Goal: Task Accomplishment & Management: Manage account settings

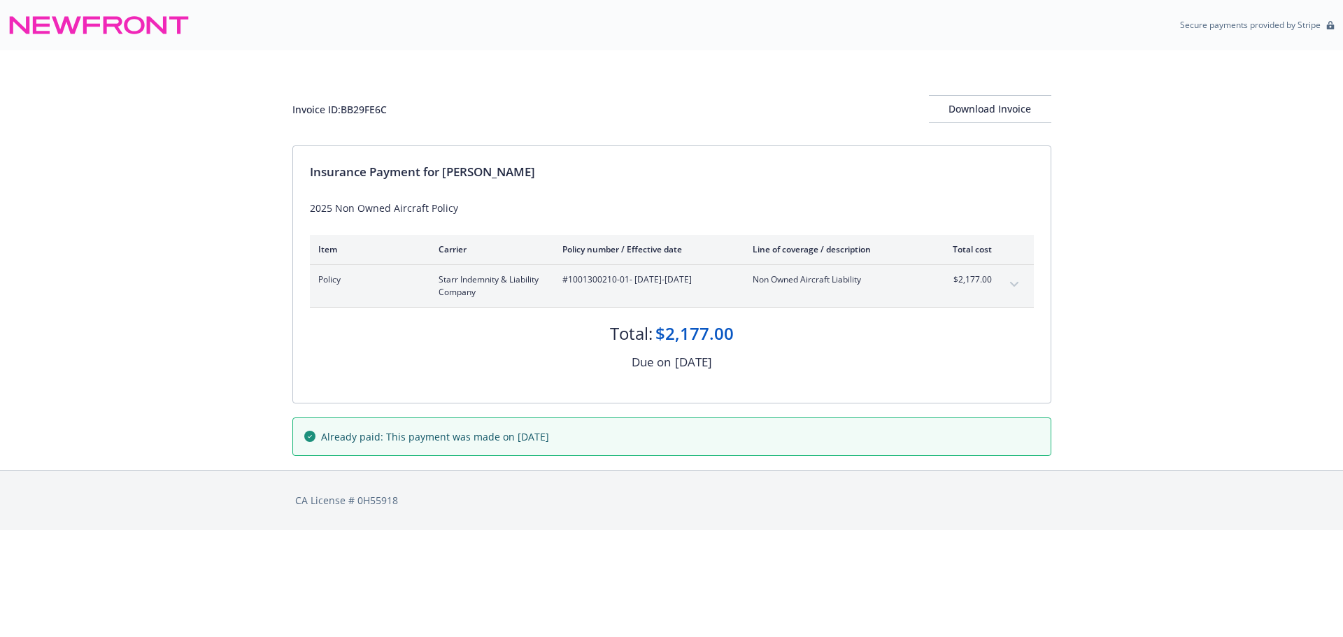
click at [1016, 283] on icon "expand content" at bounding box center [1014, 285] width 8 height 6
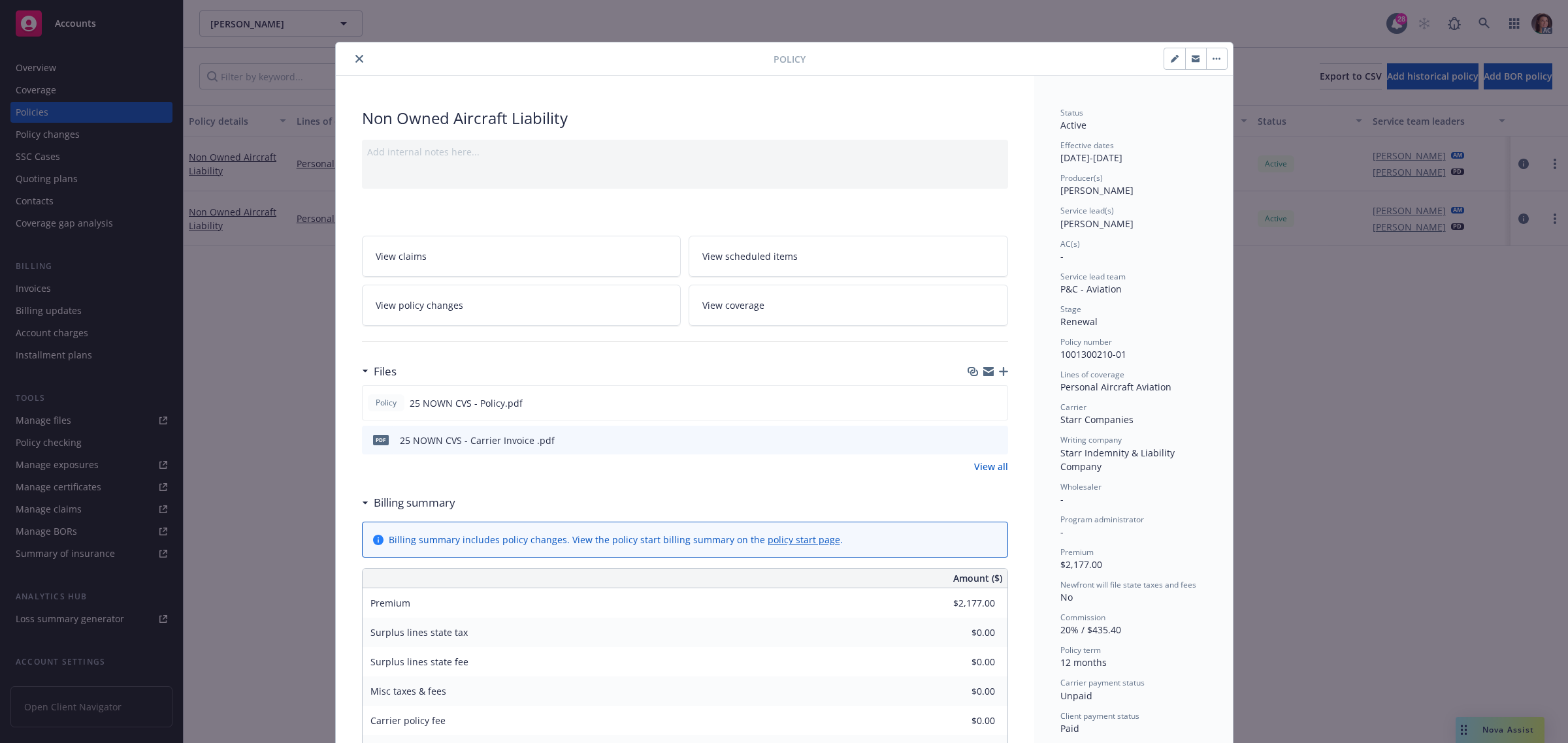
click at [356, 58] on icon "close" at bounding box center [360, 59] width 7 height 7
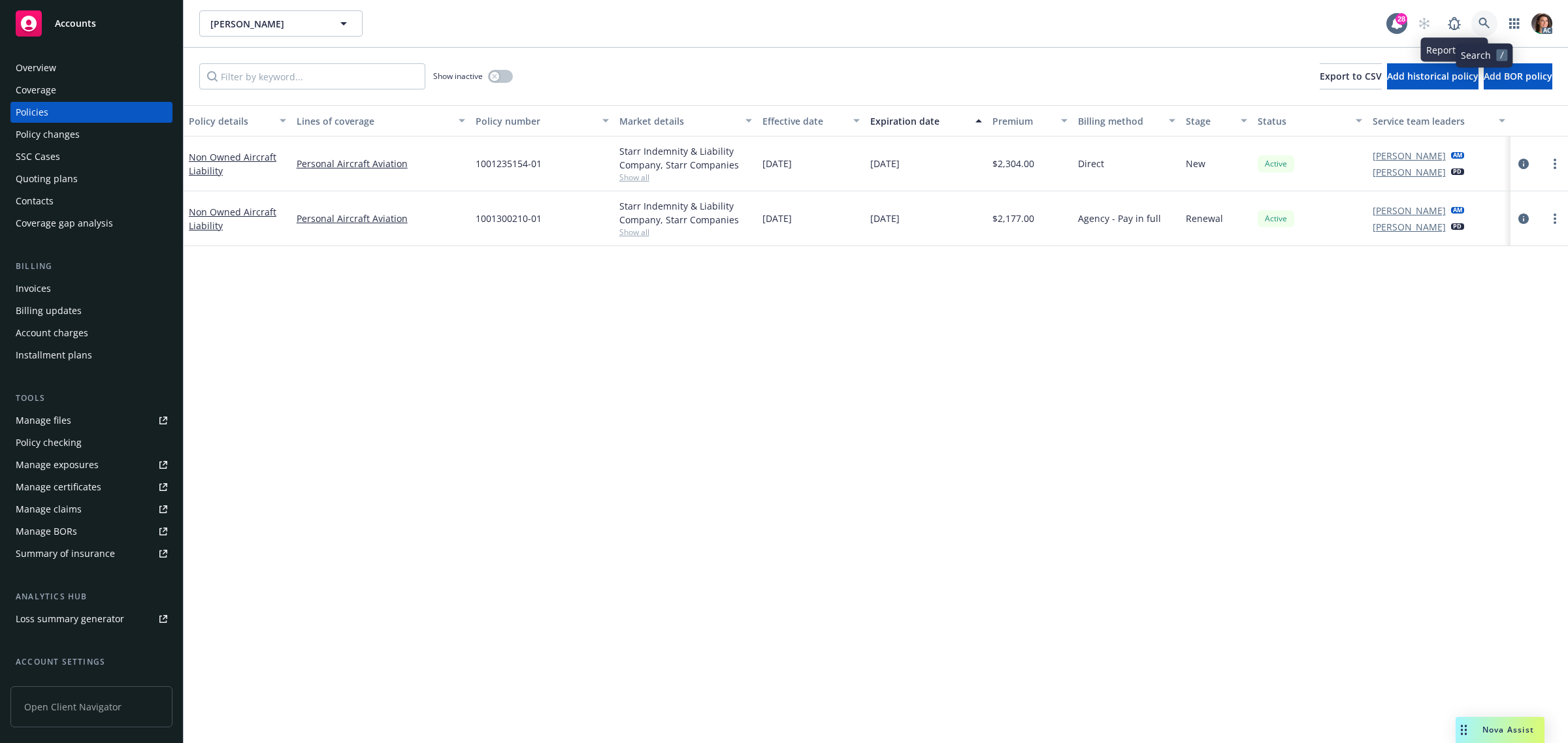
click at [1482, 18] on icon at bounding box center [1484, 23] width 11 height 11
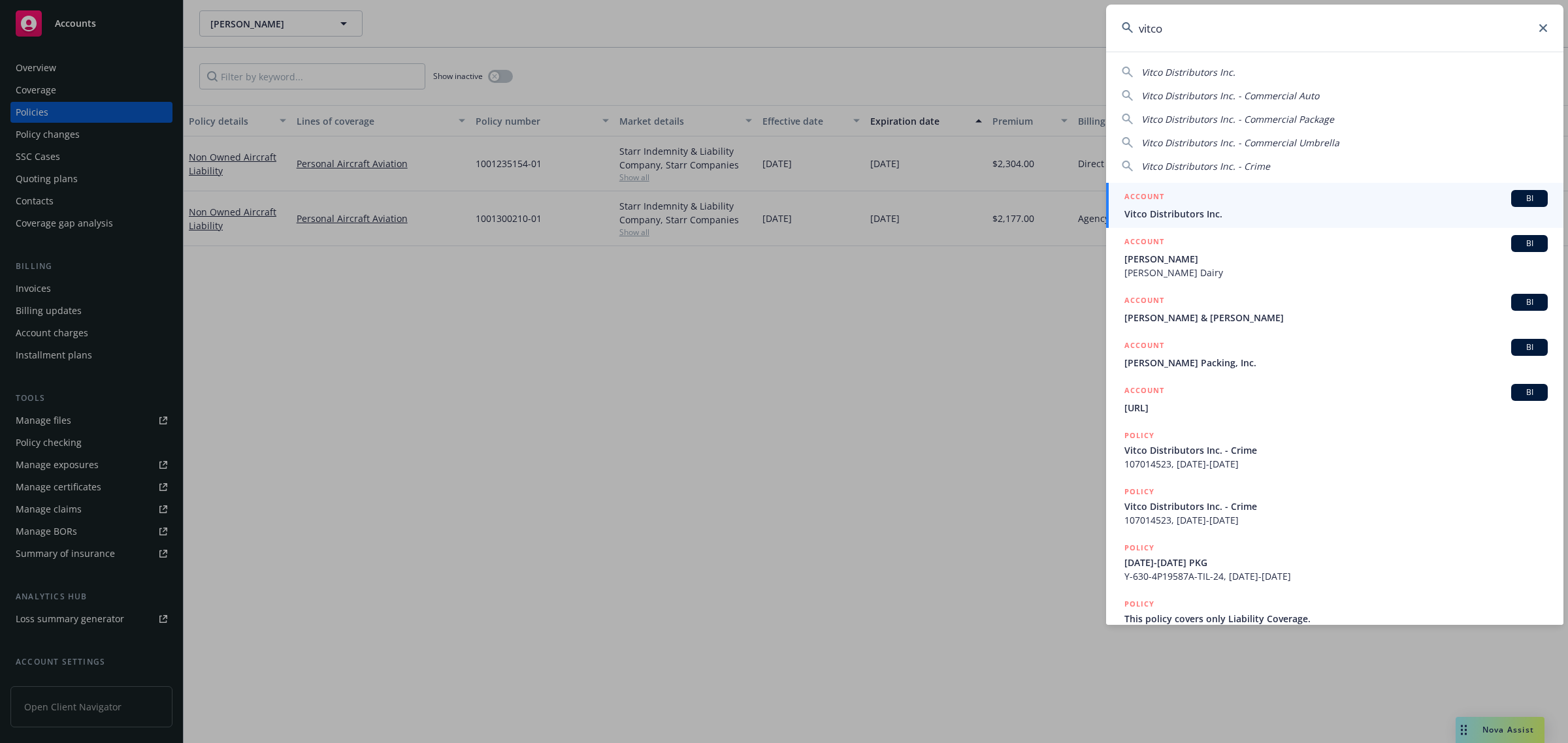
type input "vitco"
click at [1187, 207] on span "Vitco Distributors Inc." at bounding box center [1335, 214] width 423 height 14
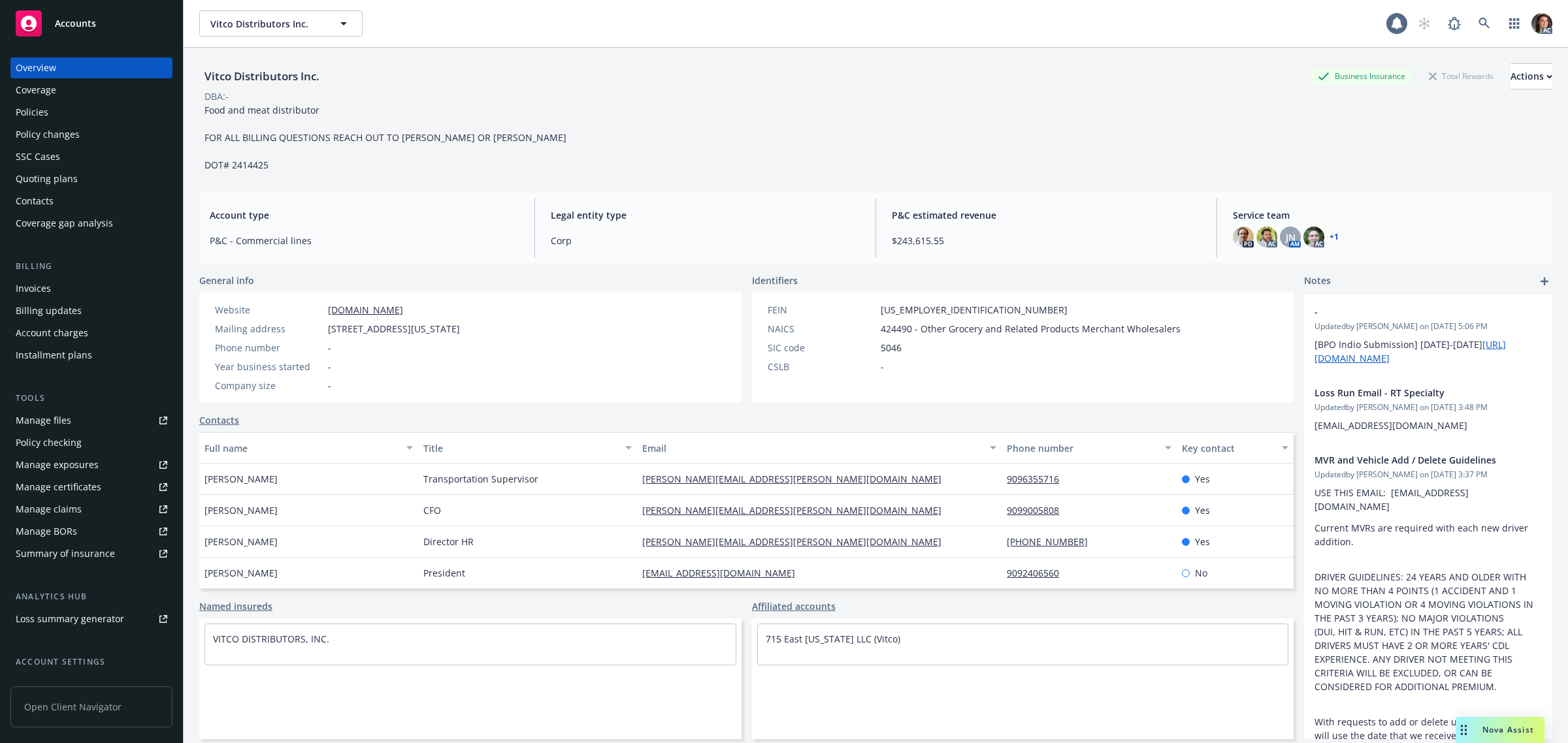
click at [35, 292] on div "Invoices" at bounding box center [34, 288] width 35 height 21
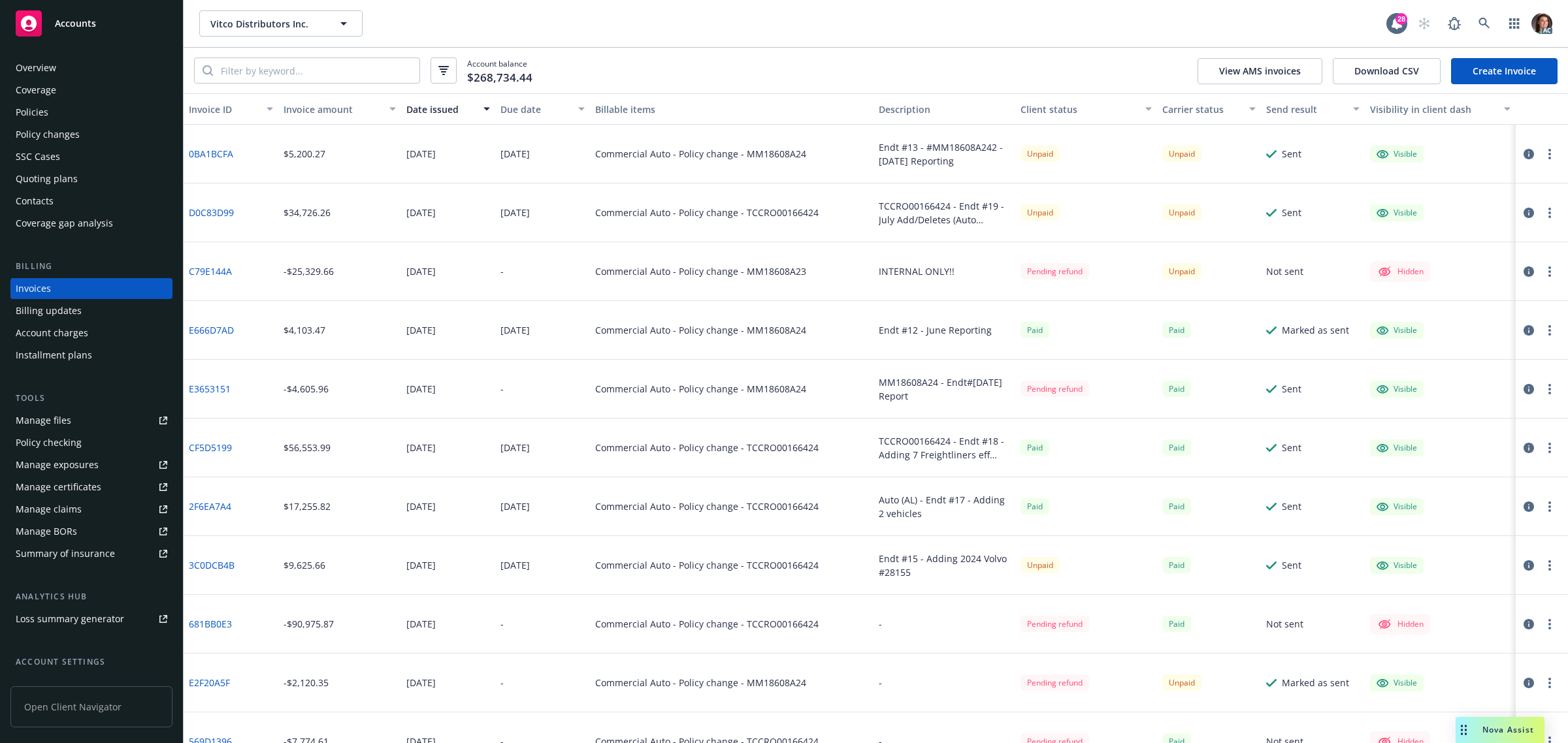
click at [533, 105] on div "Due date" at bounding box center [535, 109] width 70 height 14
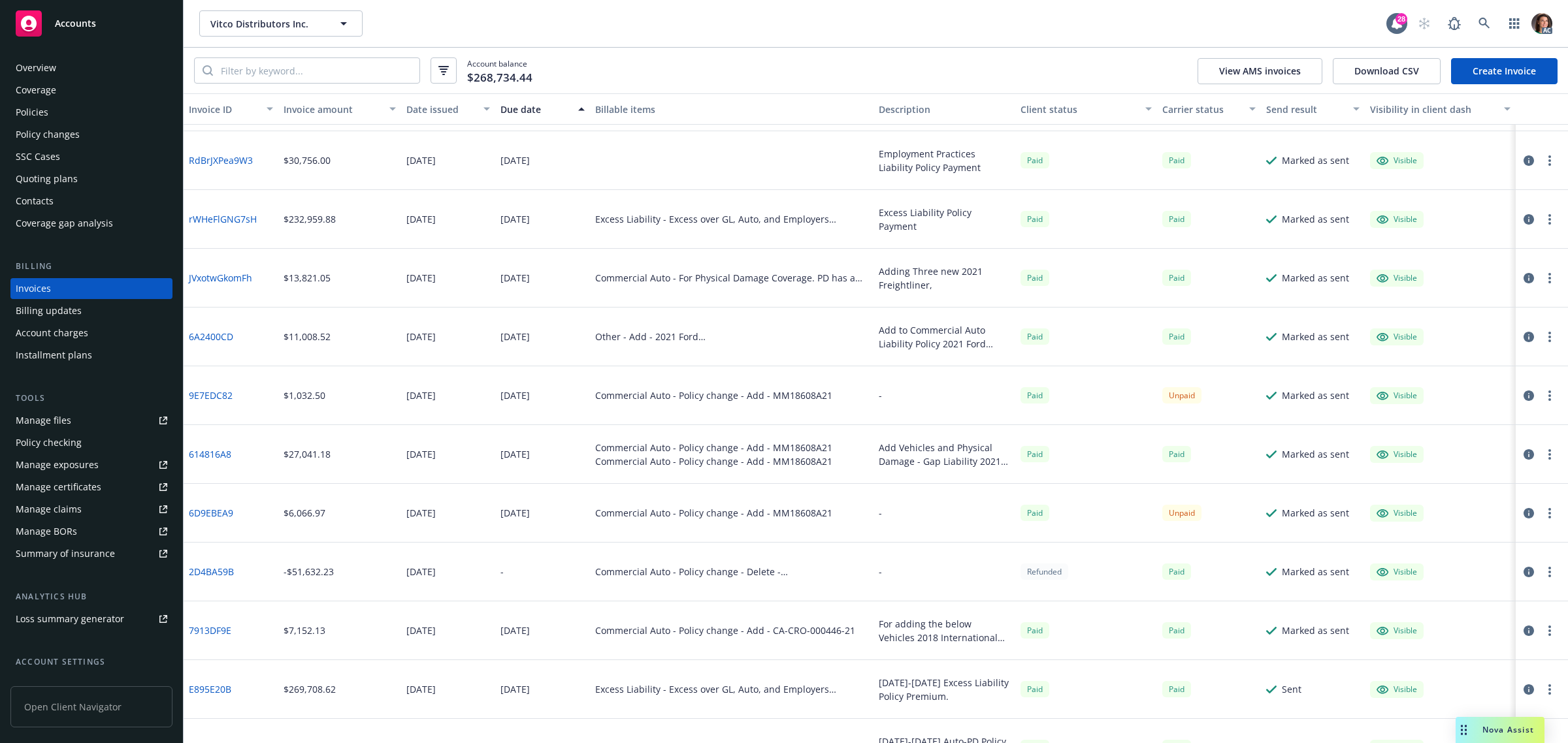
scroll to position [979, 0]
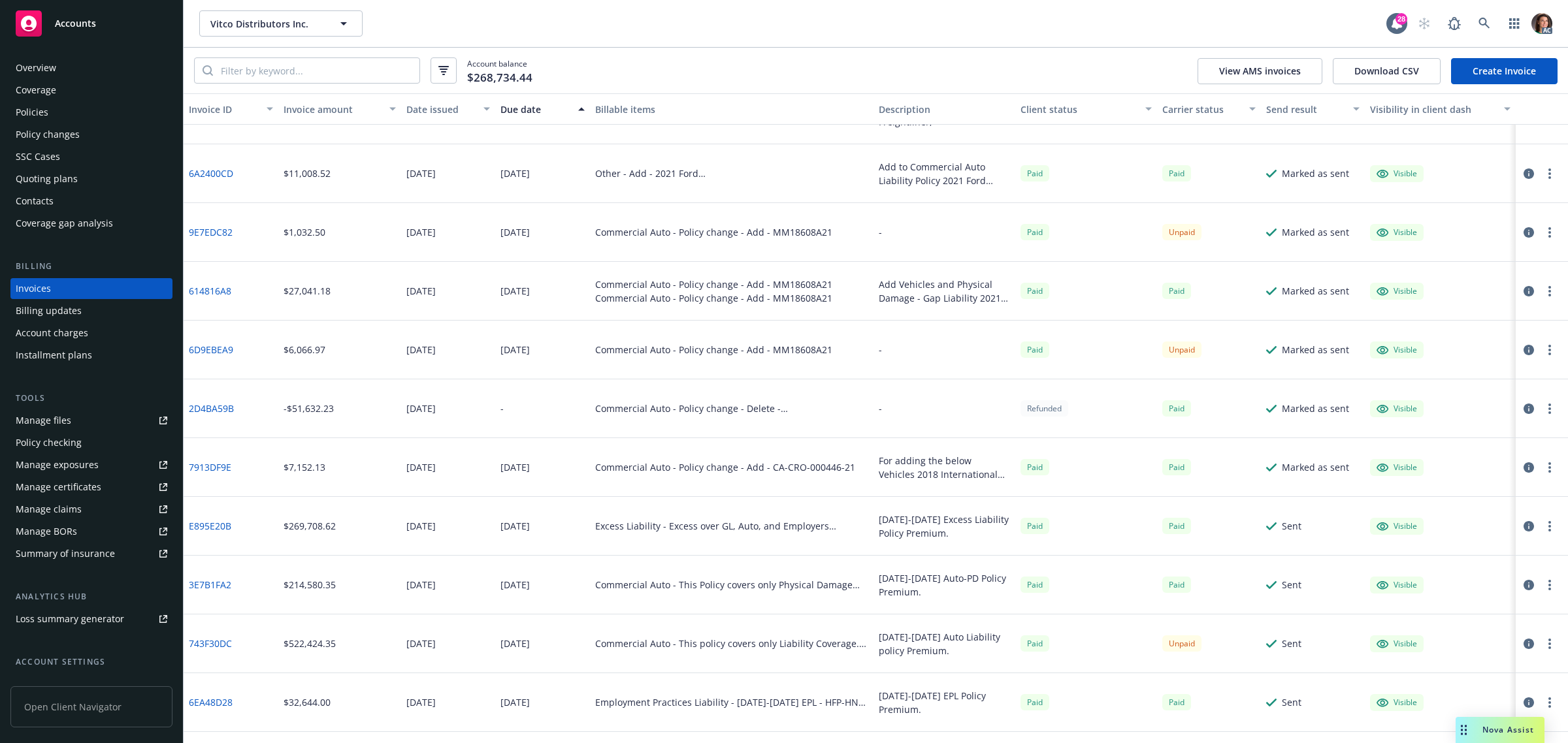
click at [1524, 230] on icon "button" at bounding box center [1529, 231] width 10 height 10
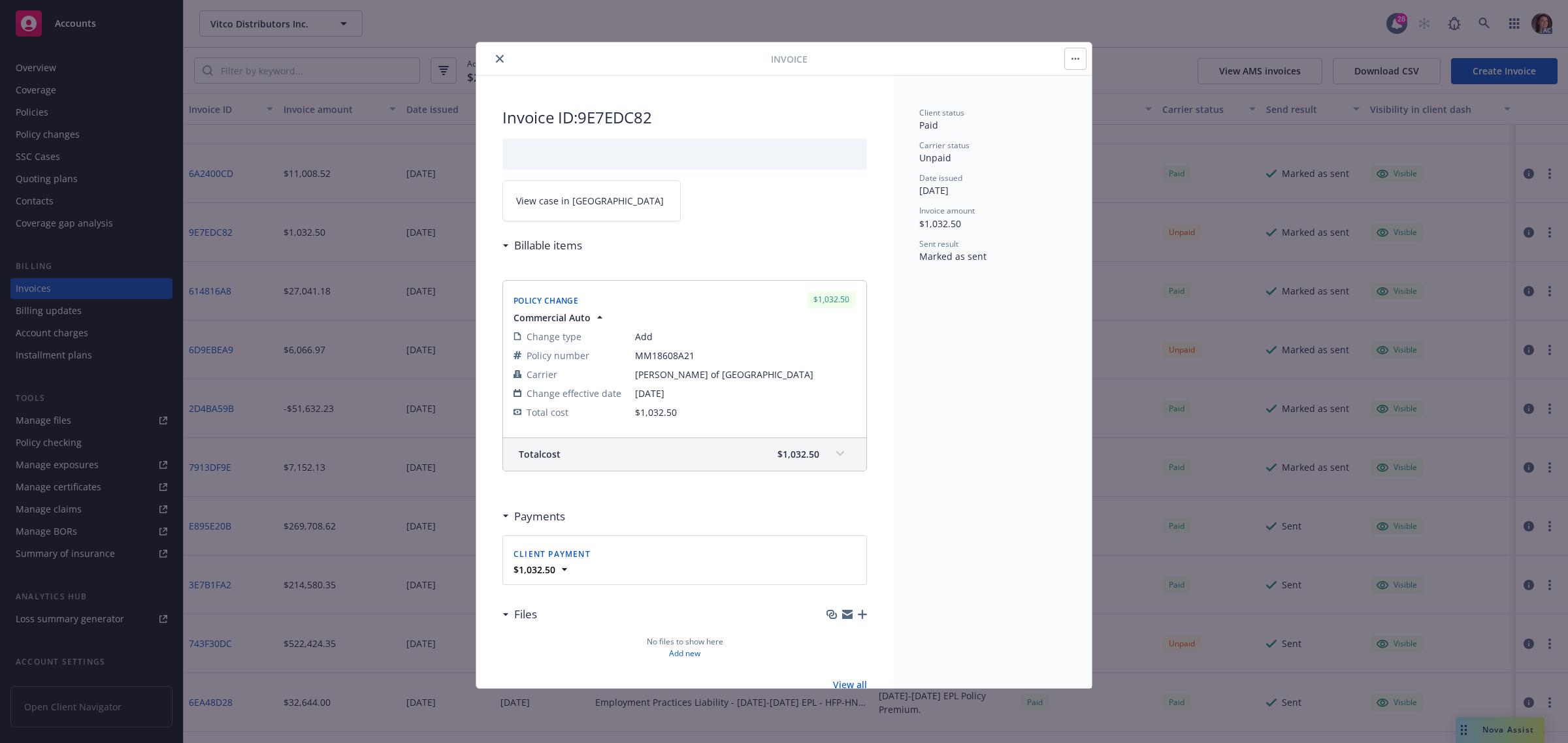
click at [575, 199] on span "View case in SSC" at bounding box center [590, 201] width 148 height 14
click at [501, 57] on icon "close" at bounding box center [500, 59] width 7 height 7
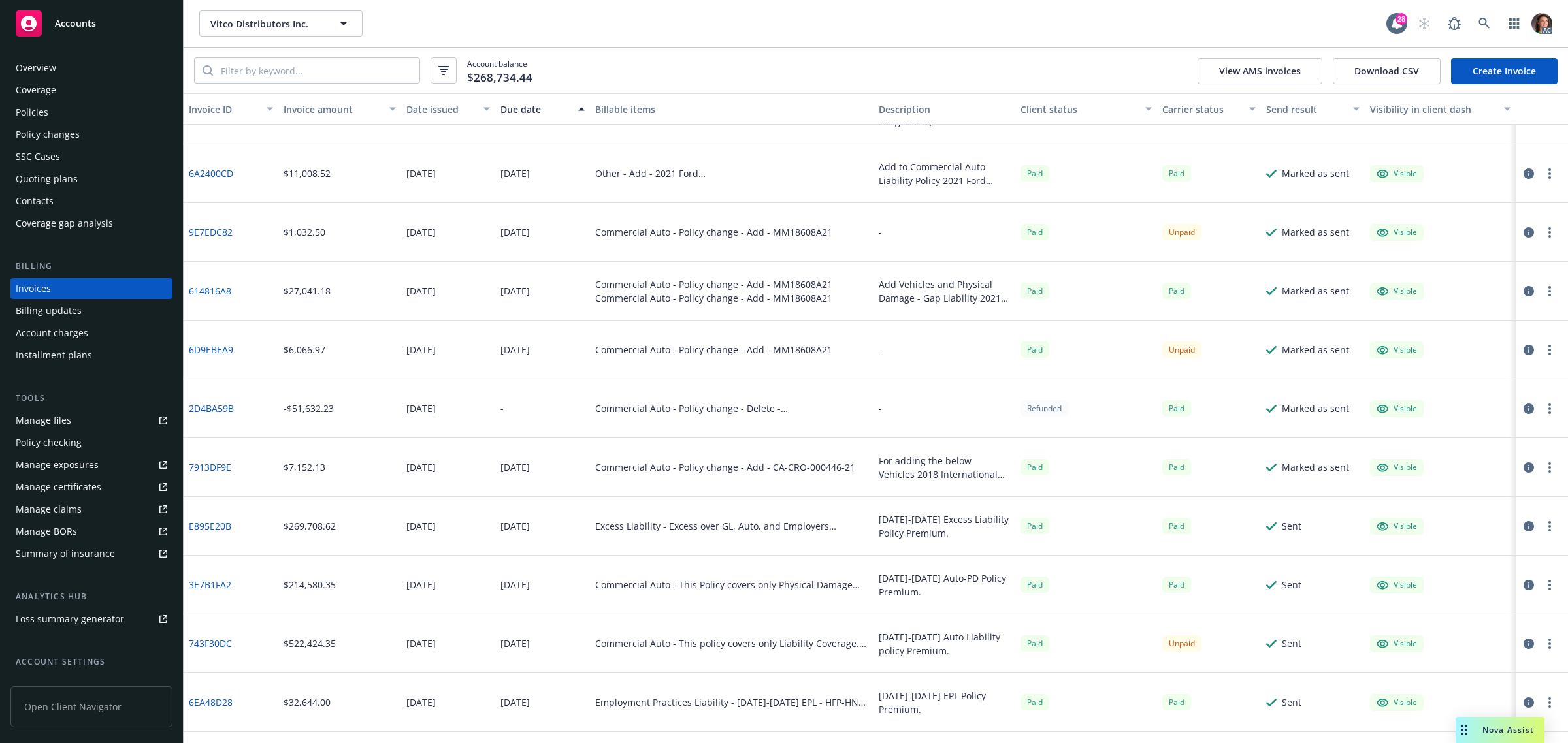
click at [1524, 348] on icon "button" at bounding box center [1529, 349] width 10 height 10
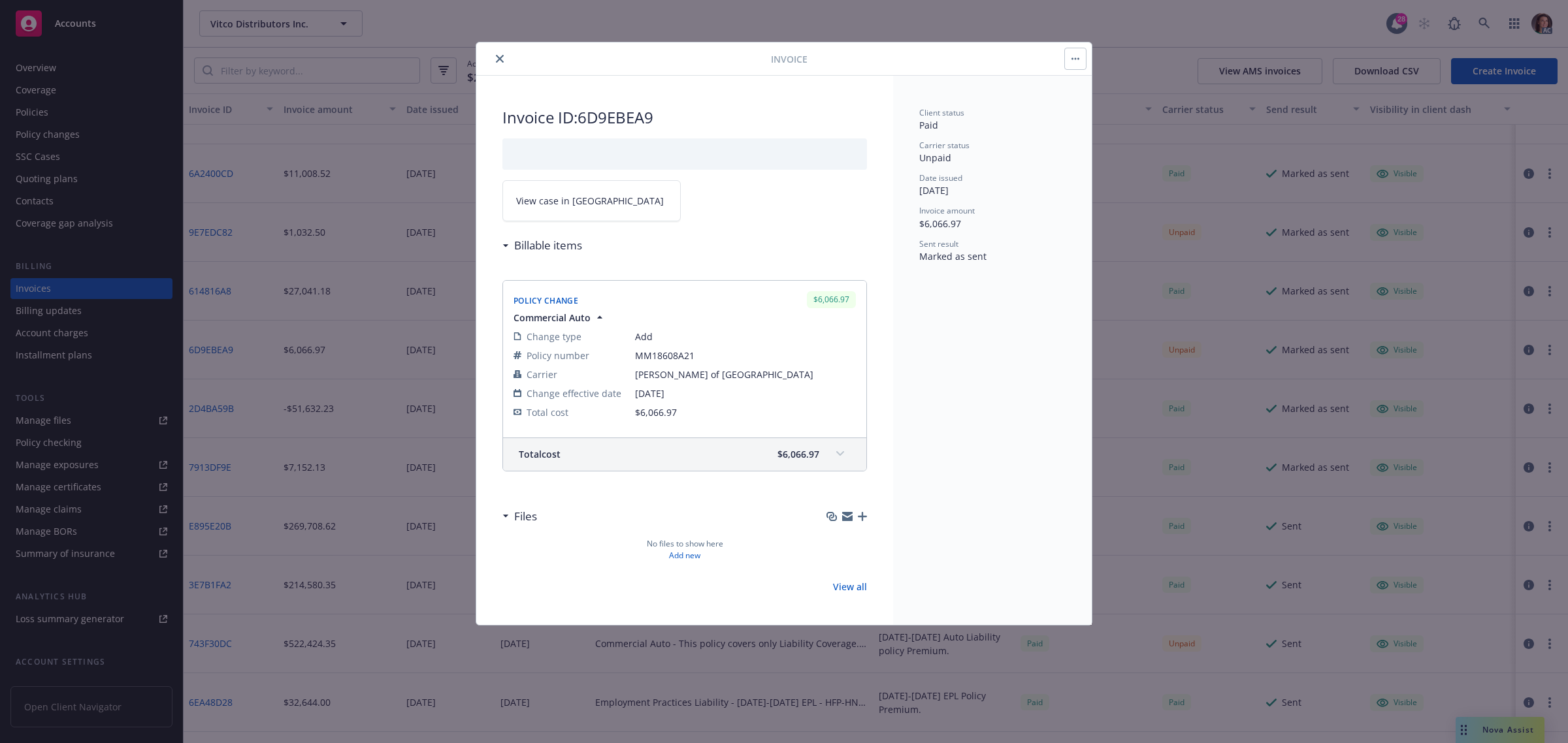
click at [562, 207] on link "View case in SSC" at bounding box center [591, 201] width 178 height 41
click at [497, 55] on icon "close" at bounding box center [500, 59] width 7 height 7
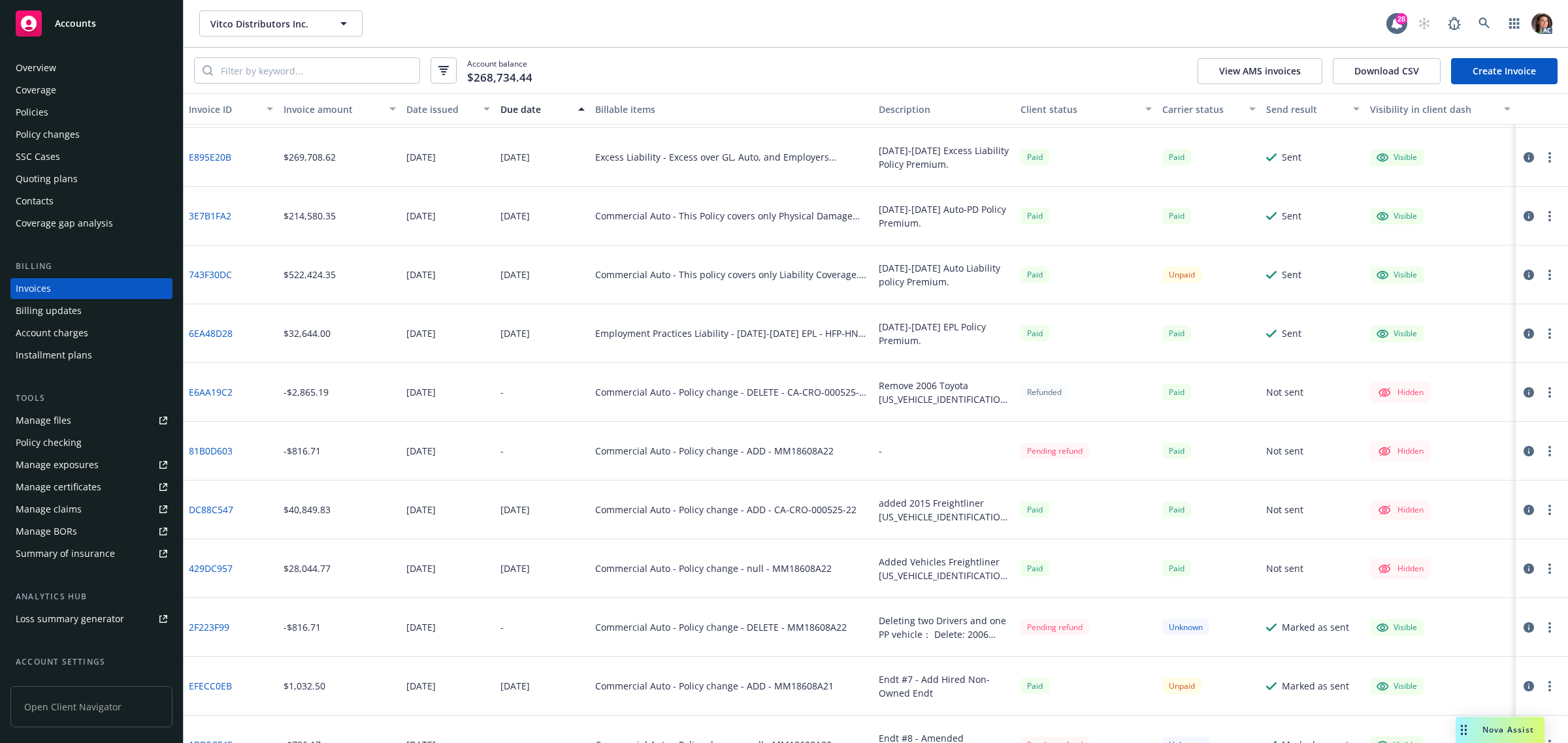
scroll to position [1388, 0]
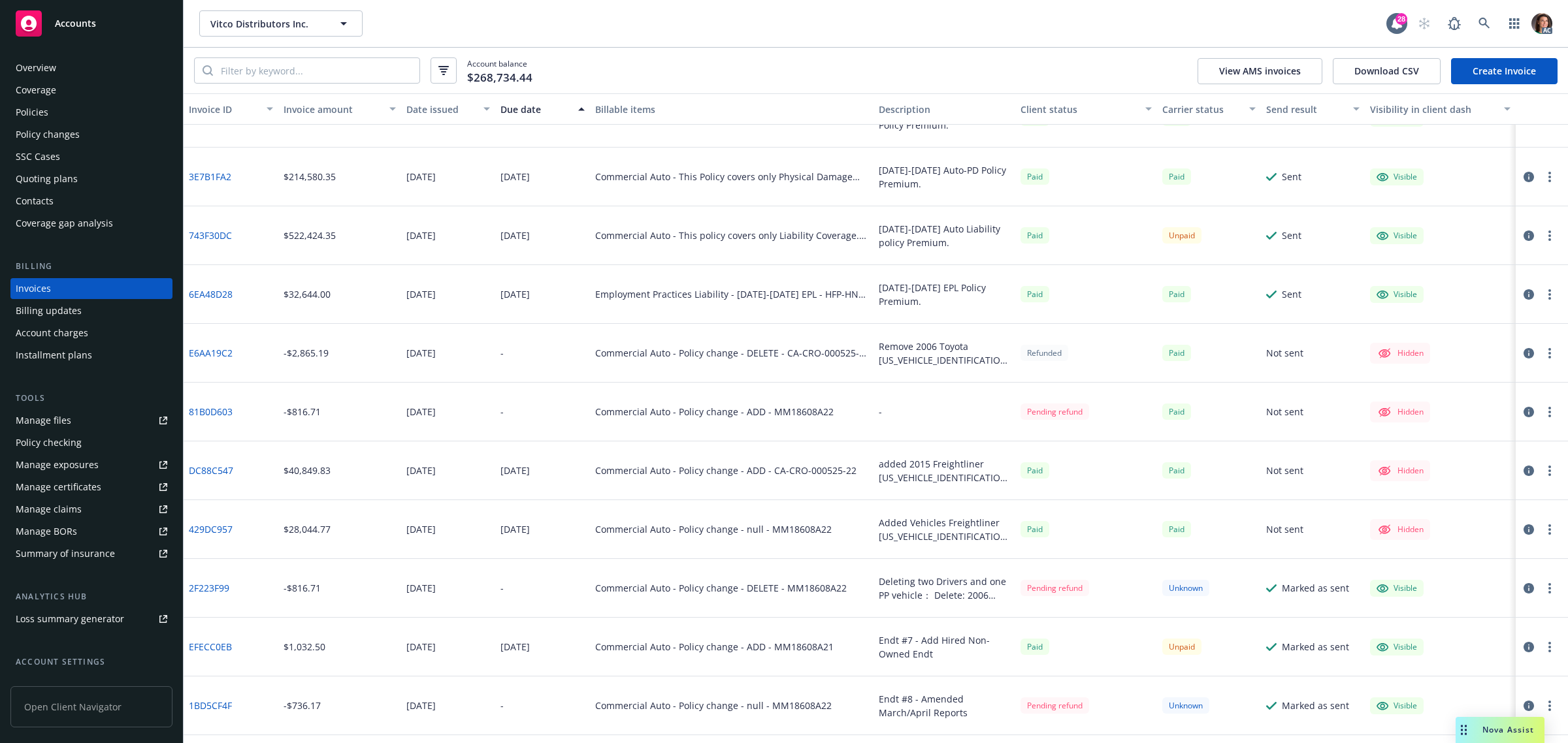
click at [1524, 233] on icon "button" at bounding box center [1529, 235] width 10 height 10
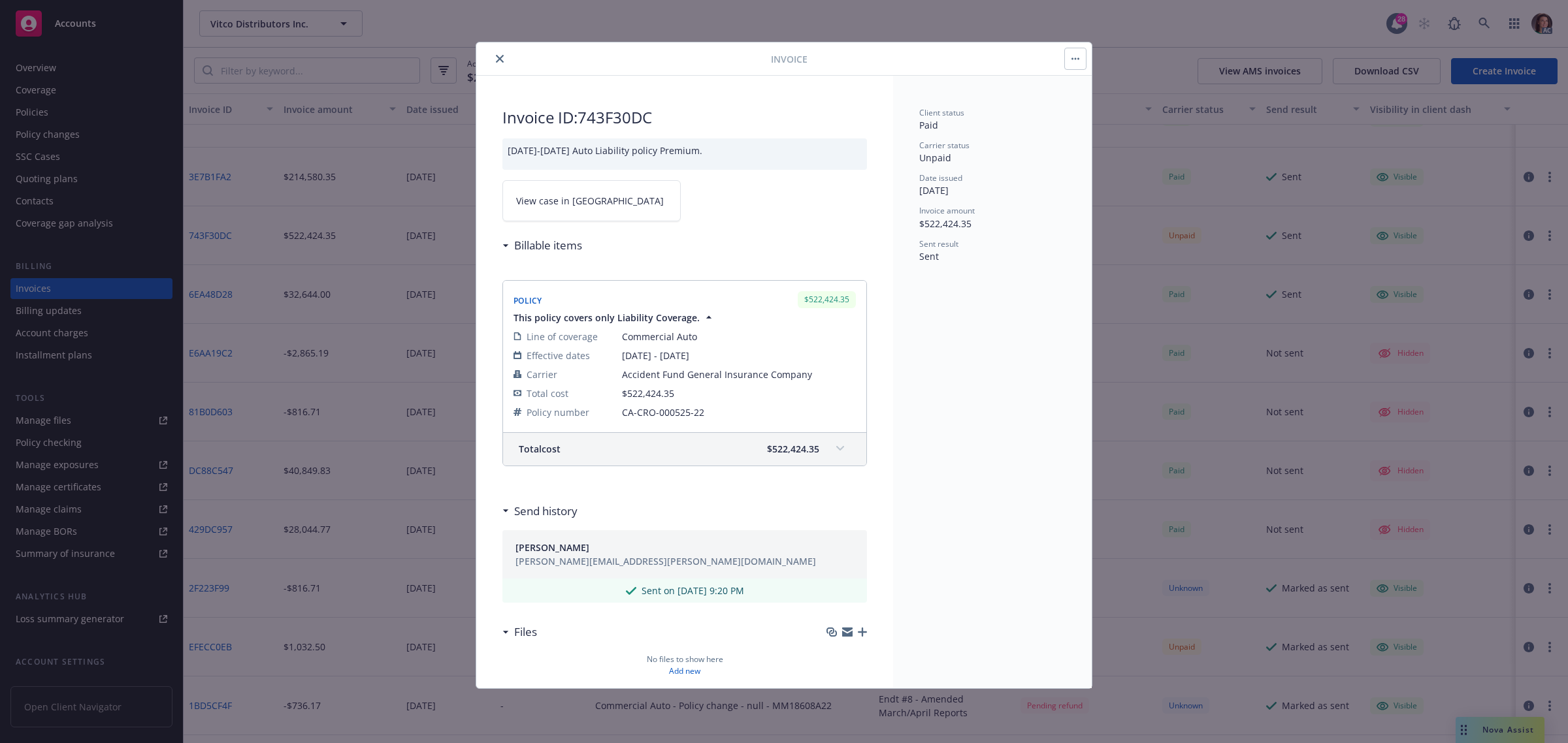
click at [586, 201] on span "View case in SSC" at bounding box center [590, 201] width 148 height 14
click at [499, 60] on icon "close" at bounding box center [500, 59] width 7 height 7
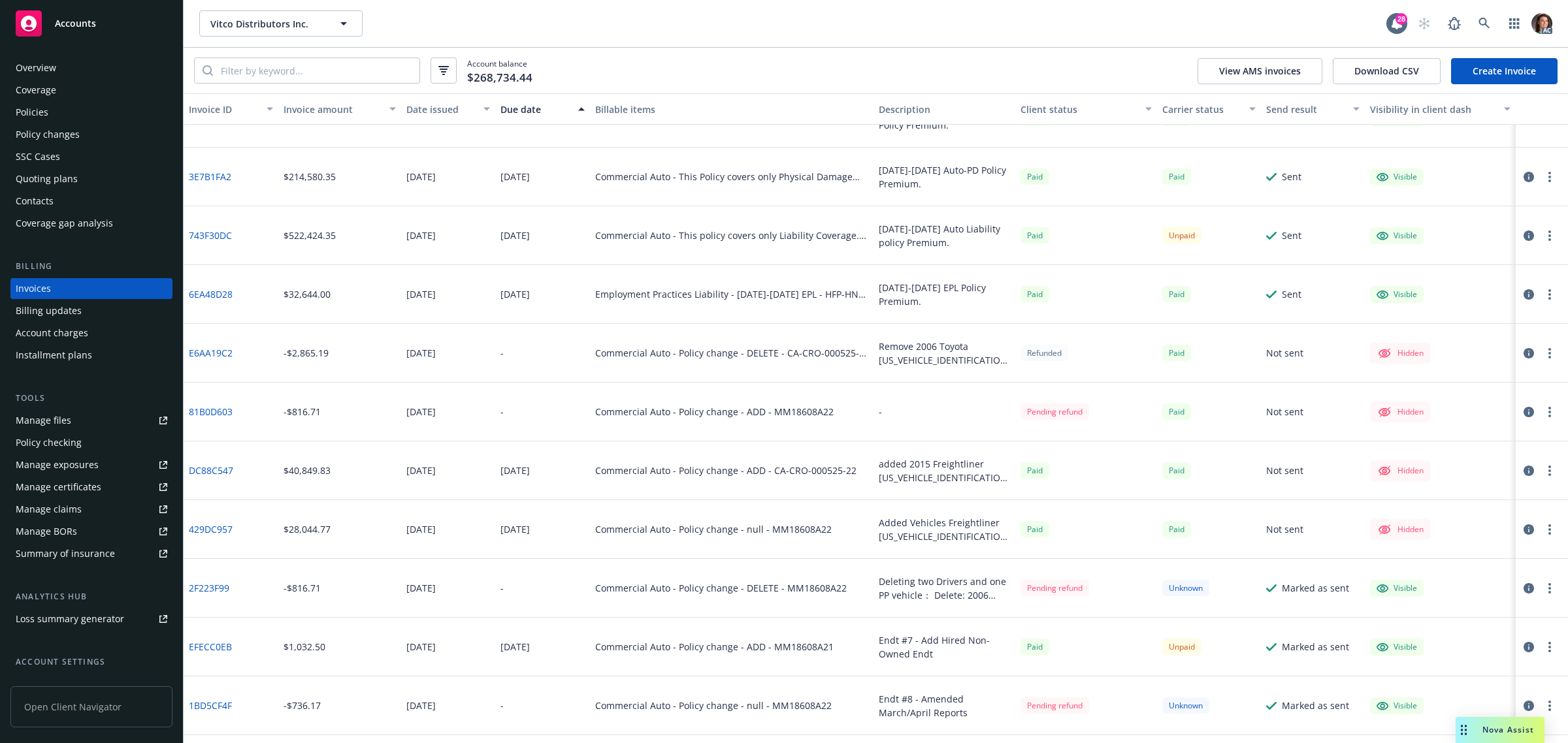
click at [954, 292] on div "2022-2023 EPL Policy Premium." at bounding box center [944, 294] width 132 height 27
click at [1524, 413] on icon "button" at bounding box center [1529, 412] width 10 height 10
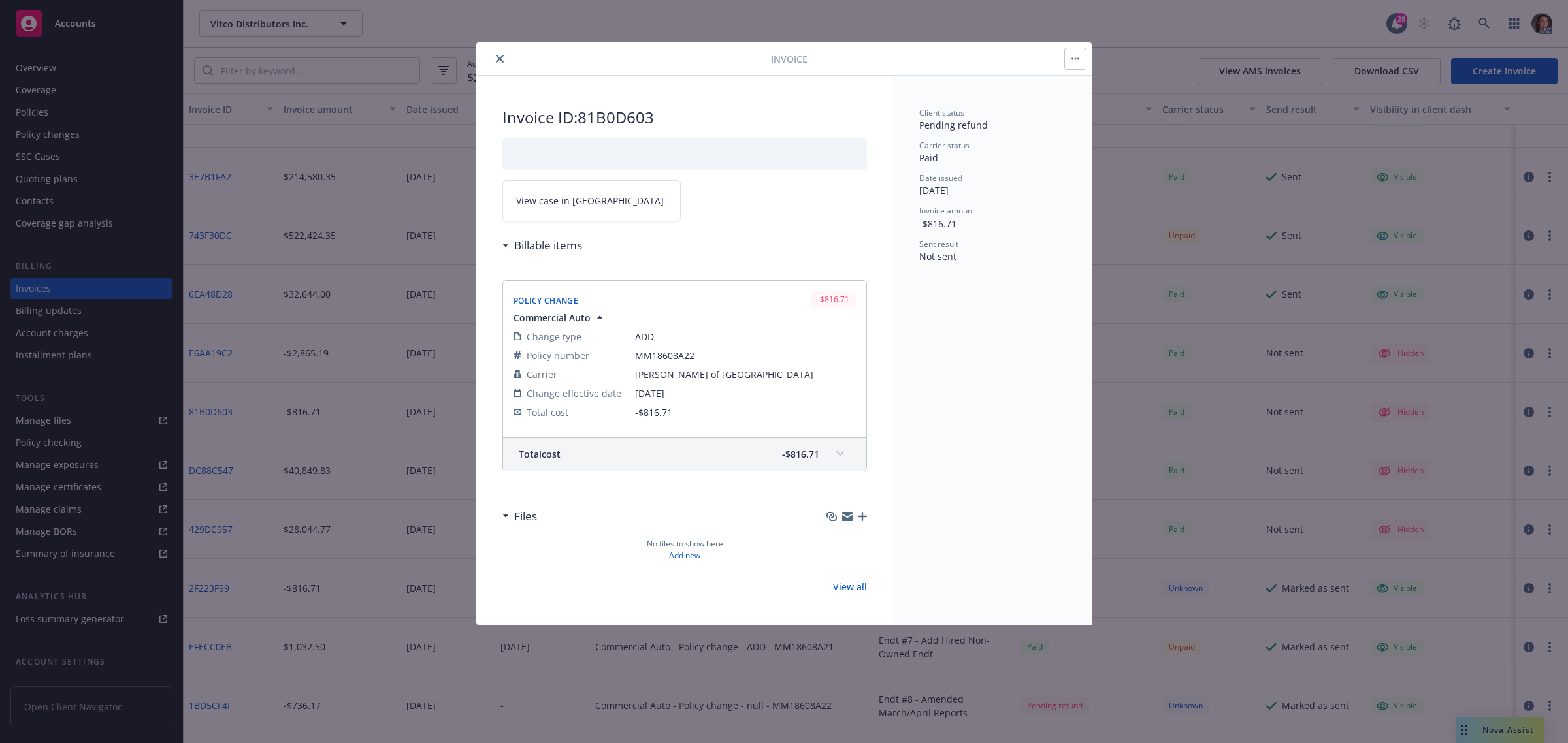
click at [576, 207] on span "View case in SSC" at bounding box center [590, 201] width 148 height 14
click at [501, 57] on icon "close" at bounding box center [500, 59] width 7 height 7
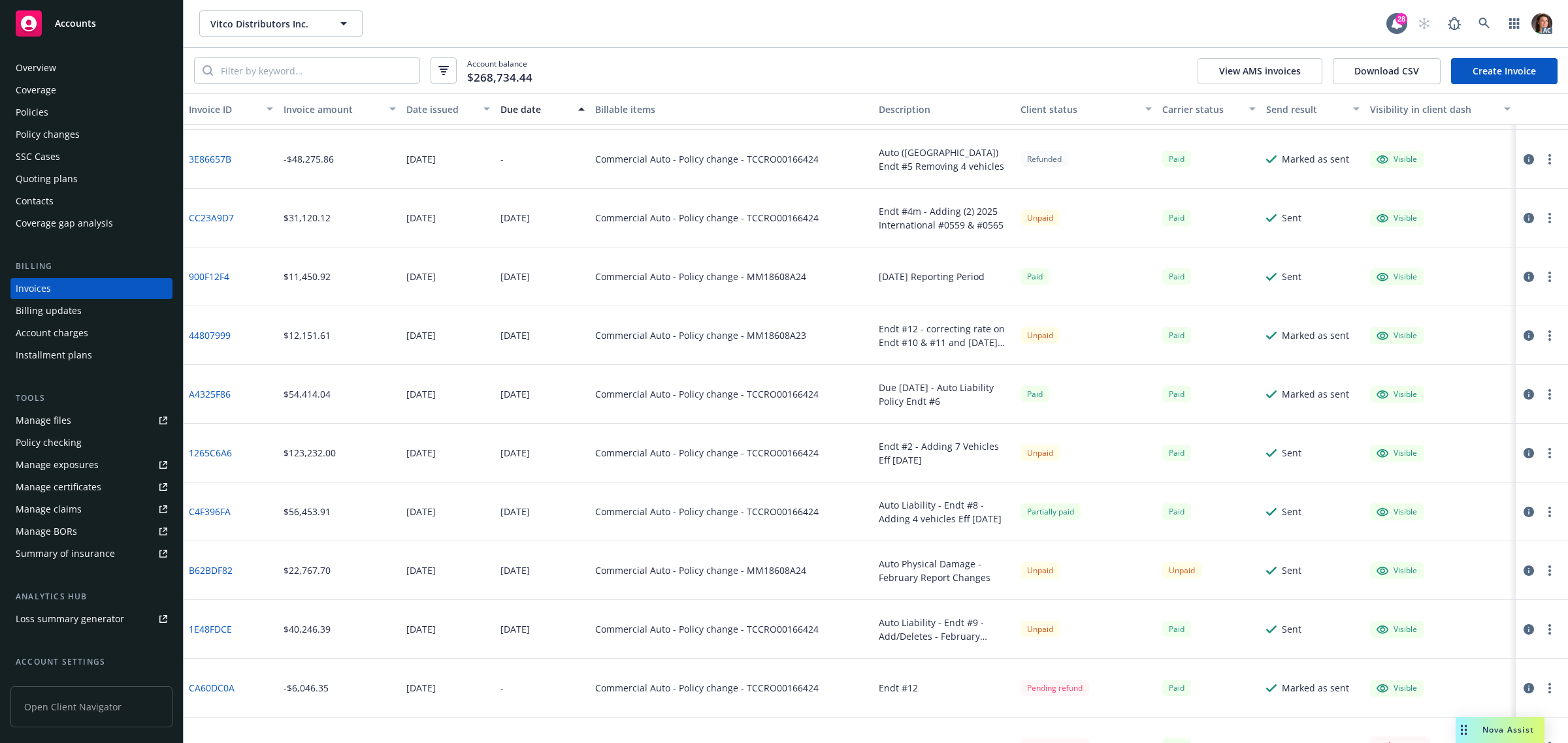
scroll to position [3836, 0]
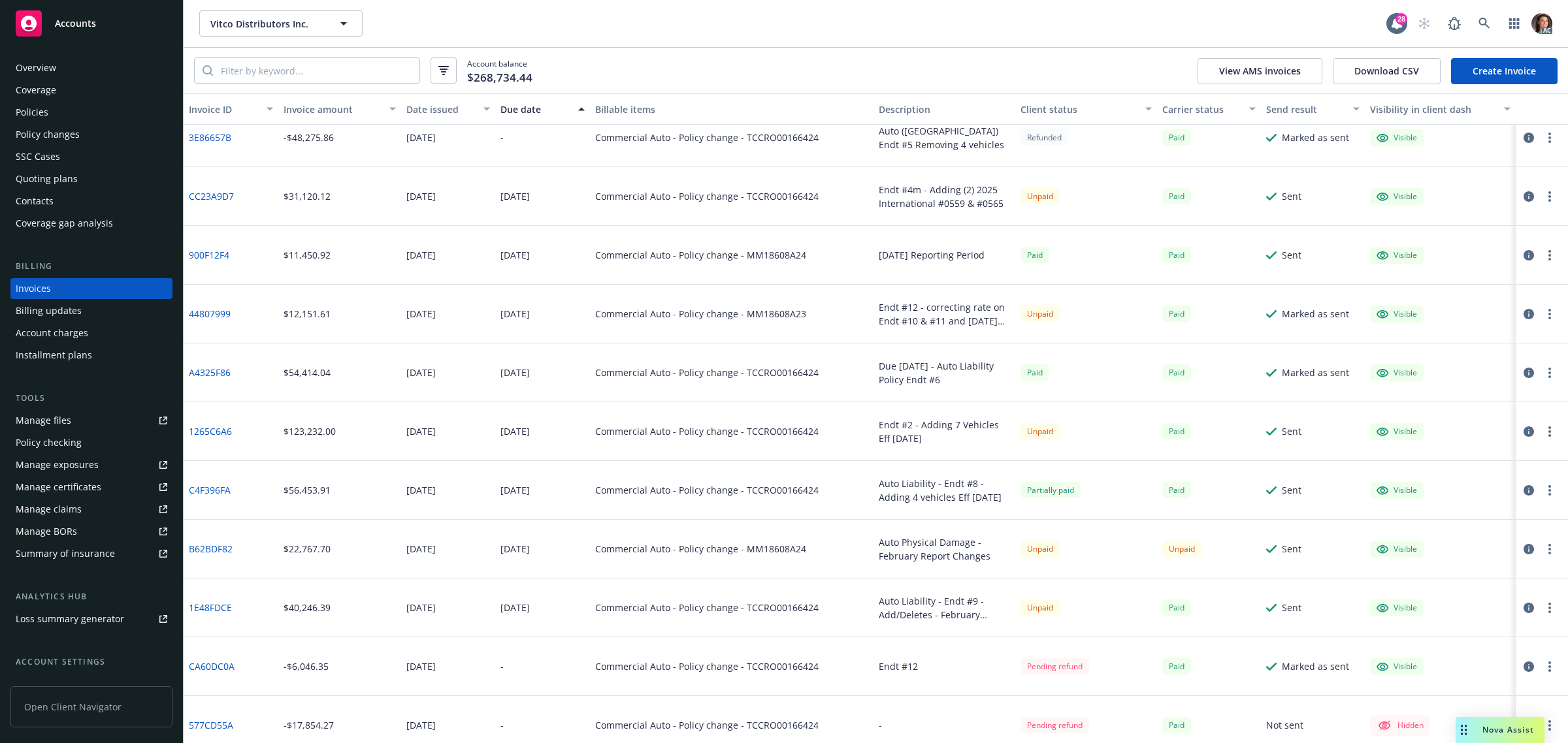
click at [1521, 201] on button "button" at bounding box center [1529, 196] width 16 height 16
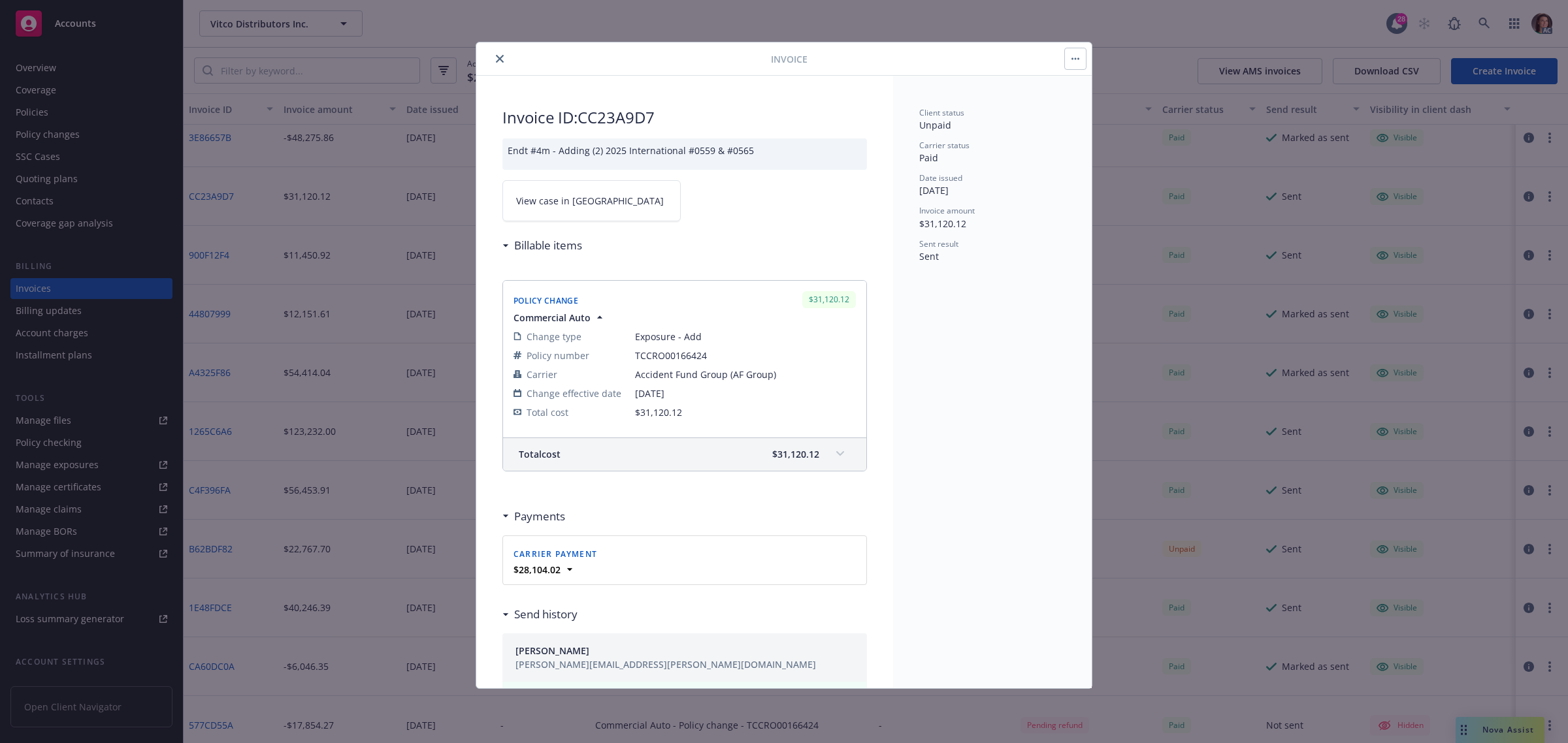
click at [582, 204] on span "View case in SSC" at bounding box center [590, 201] width 148 height 14
click at [492, 54] on div at bounding box center [627, 59] width 290 height 16
click at [501, 59] on icon "close" at bounding box center [500, 59] width 7 height 7
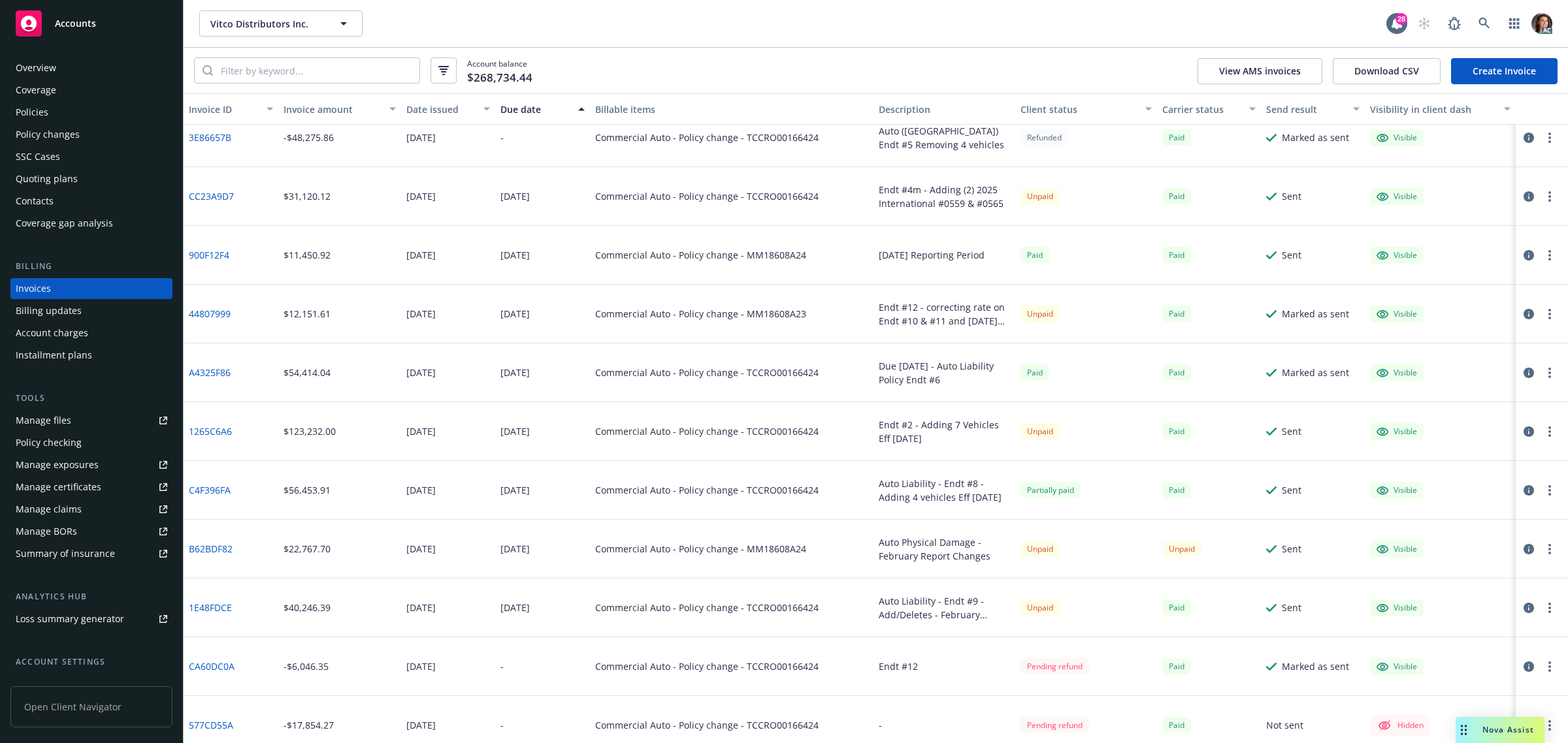
click at [219, 315] on link "44807999" at bounding box center [209, 314] width 42 height 14
click at [1524, 434] on icon "button" at bounding box center [1529, 431] width 10 height 10
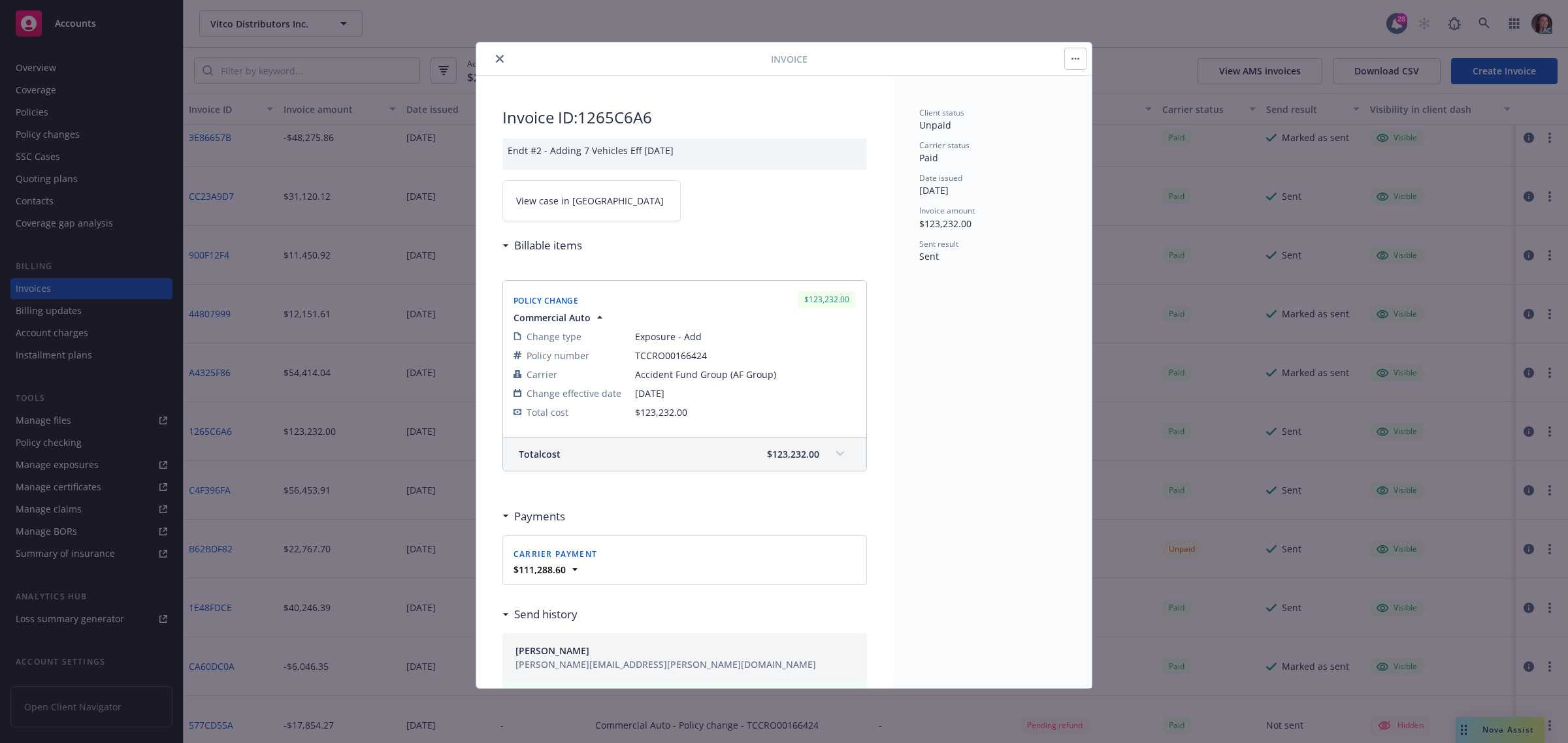
click at [614, 203] on link "View case in SSC" at bounding box center [591, 201] width 178 height 41
drag, startPoint x: 500, startPoint y: 56, endPoint x: 506, endPoint y: 73, distance: 18.0
click at [500, 55] on icon "close" at bounding box center [500, 59] width 7 height 7
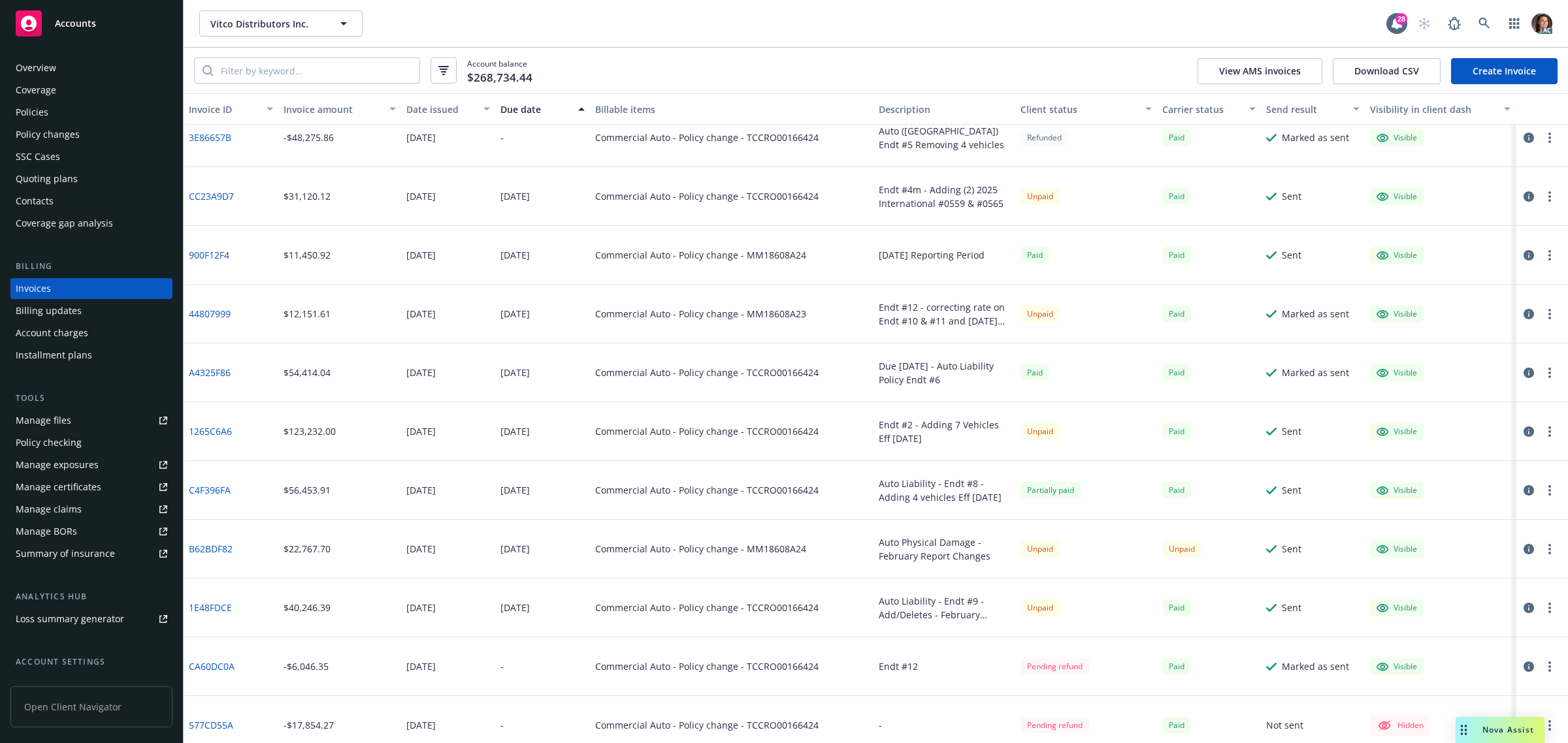
click at [227, 488] on link "C4F396FA" at bounding box center [209, 490] width 42 height 14
click at [1524, 491] on icon "button" at bounding box center [1529, 490] width 10 height 10
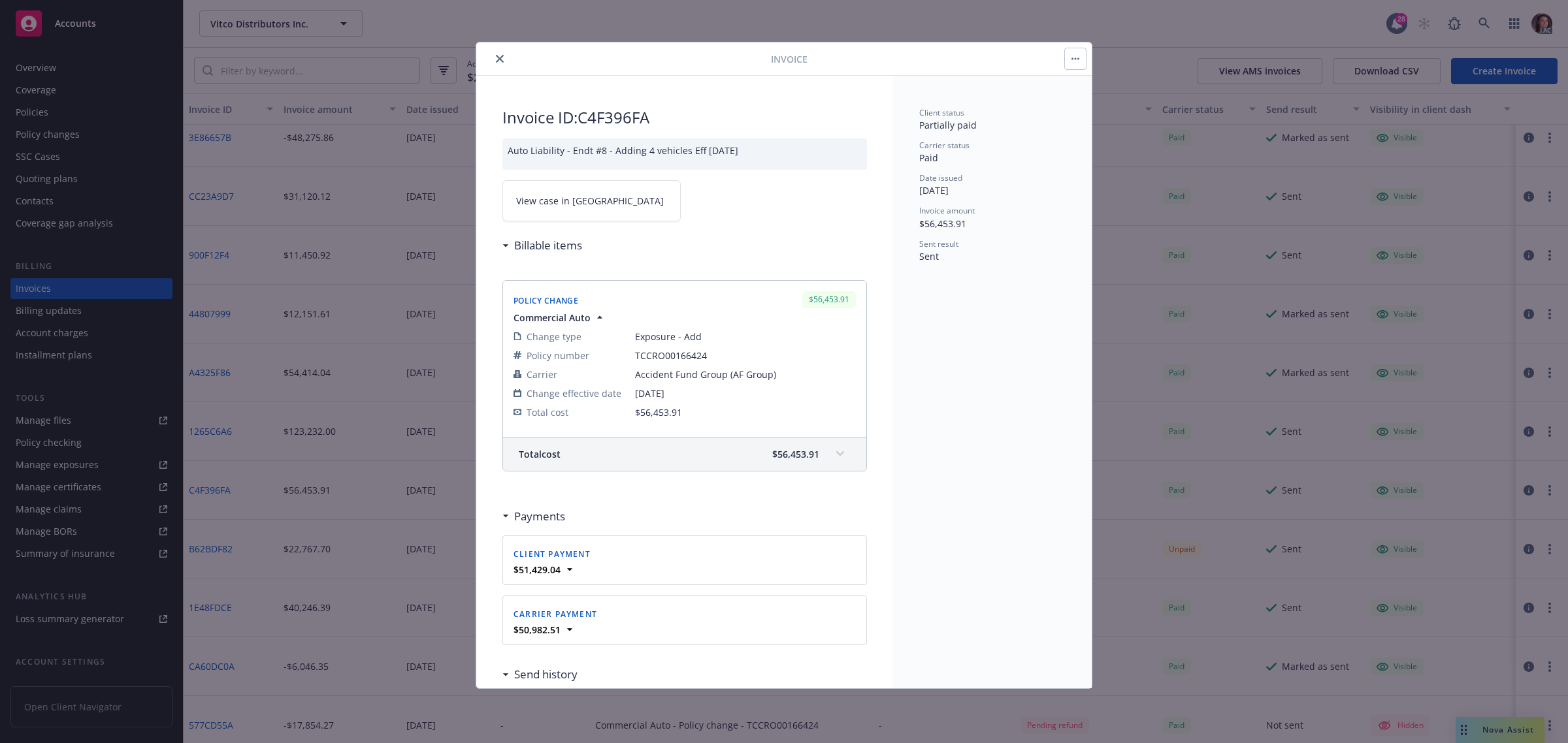
click at [569, 199] on span "View case in SSC" at bounding box center [590, 201] width 148 height 14
click at [503, 60] on icon "close" at bounding box center [500, 59] width 7 height 7
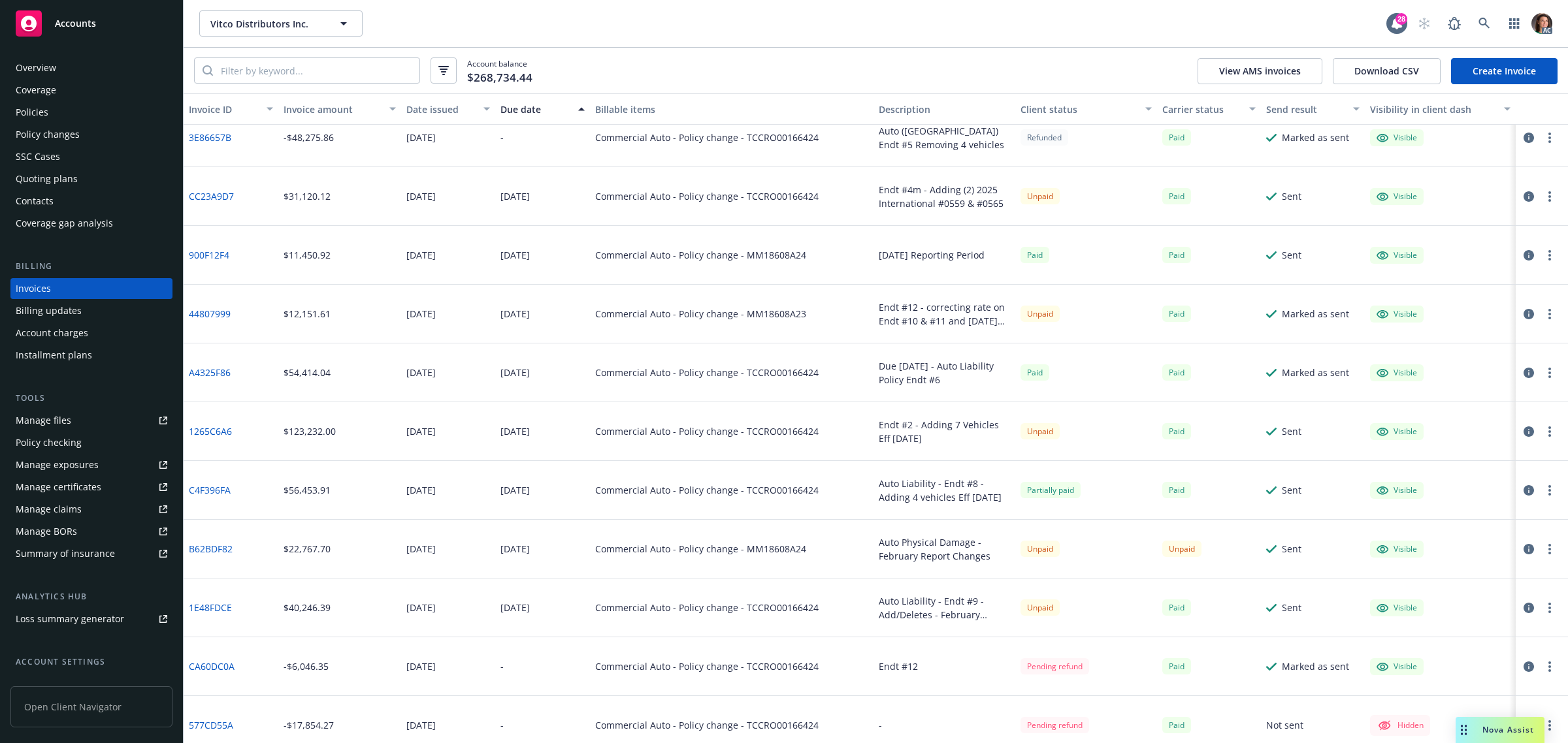
click at [1524, 545] on icon "button" at bounding box center [1529, 549] width 10 height 10
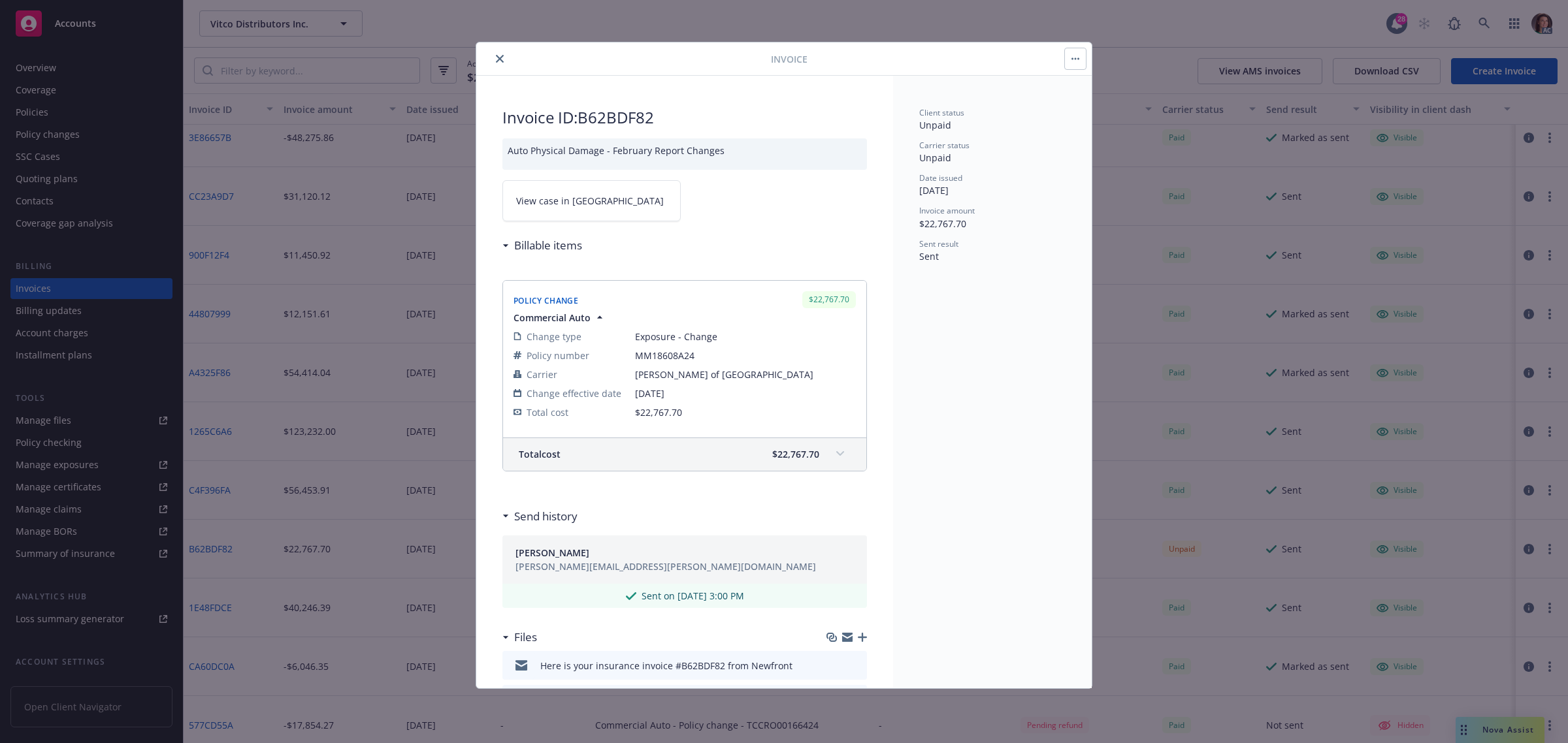
click at [572, 197] on span "View case in SSC" at bounding box center [590, 201] width 148 height 14
click at [499, 56] on icon "close" at bounding box center [500, 59] width 7 height 7
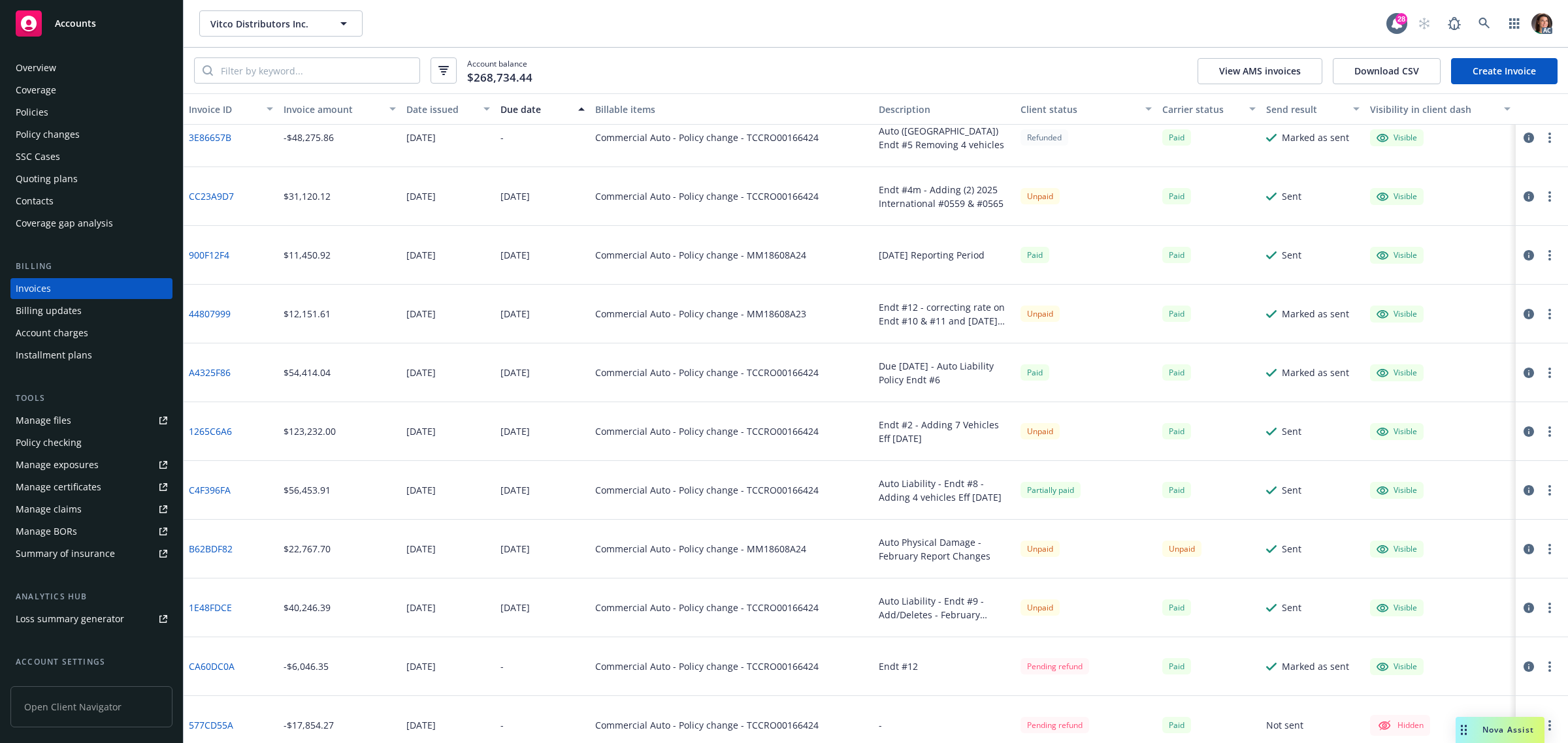
click at [1524, 605] on icon "button" at bounding box center [1529, 608] width 10 height 10
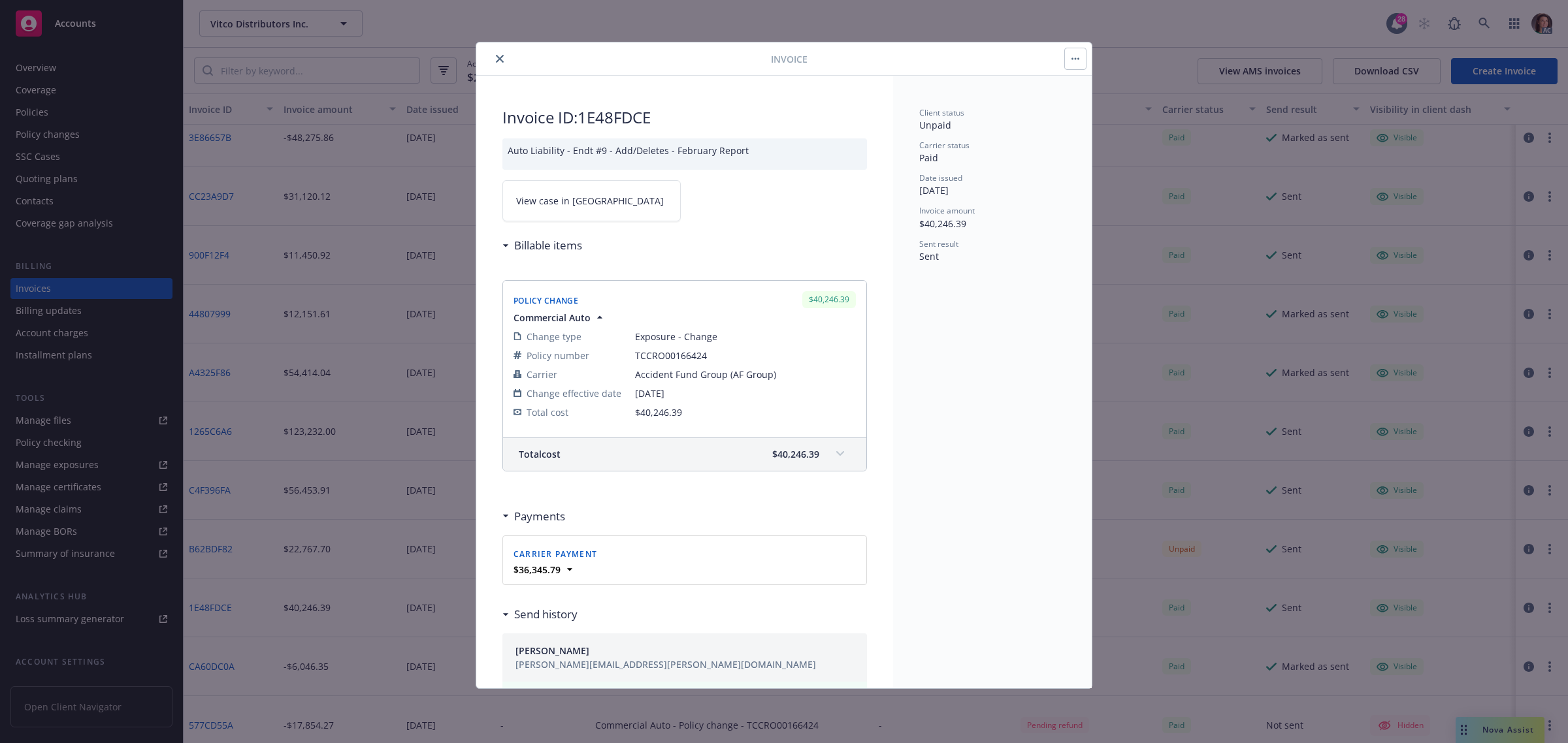
click at [589, 206] on link "View case in SSC" at bounding box center [591, 201] width 178 height 41
click at [498, 57] on icon "close" at bounding box center [500, 59] width 7 height 7
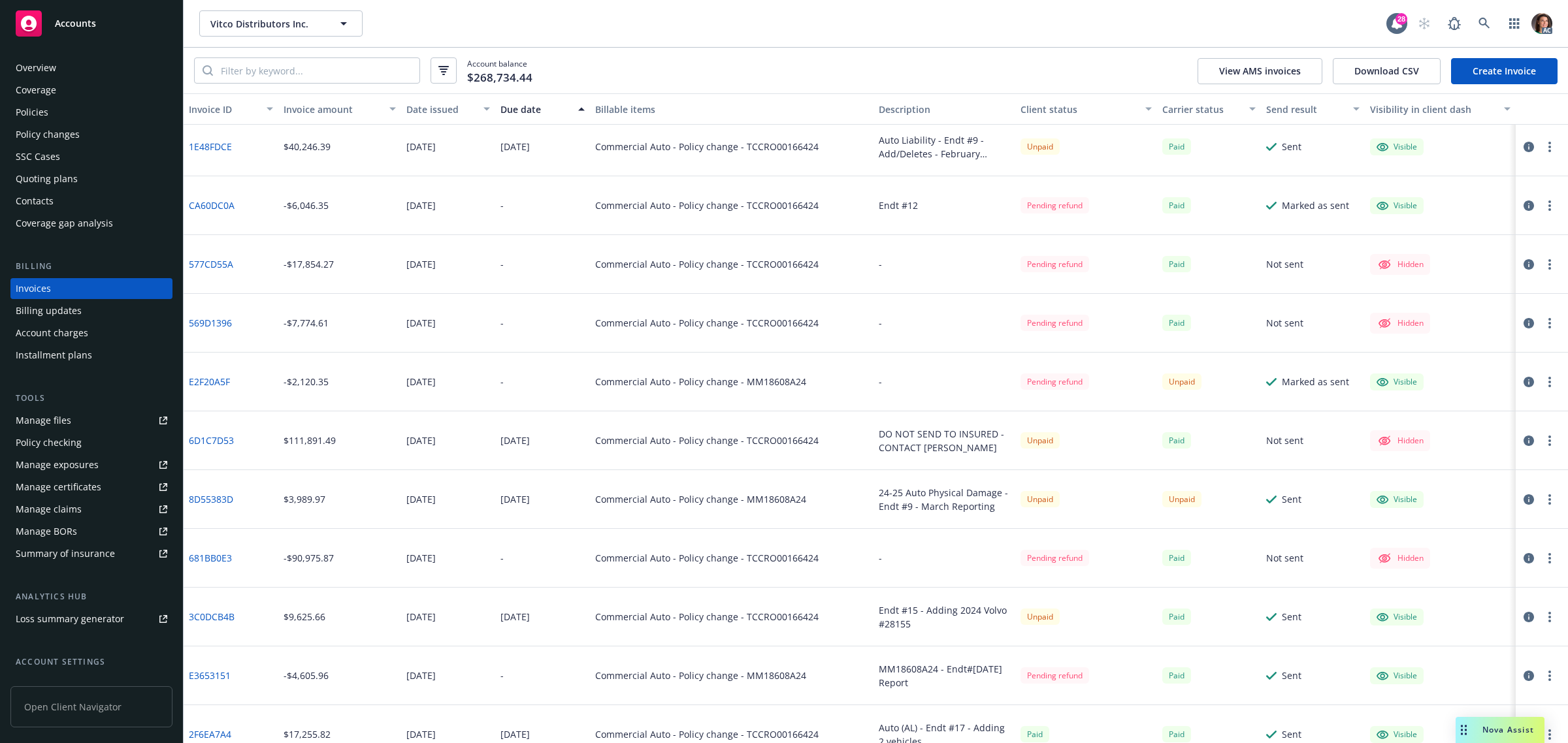
scroll to position [4326, 0]
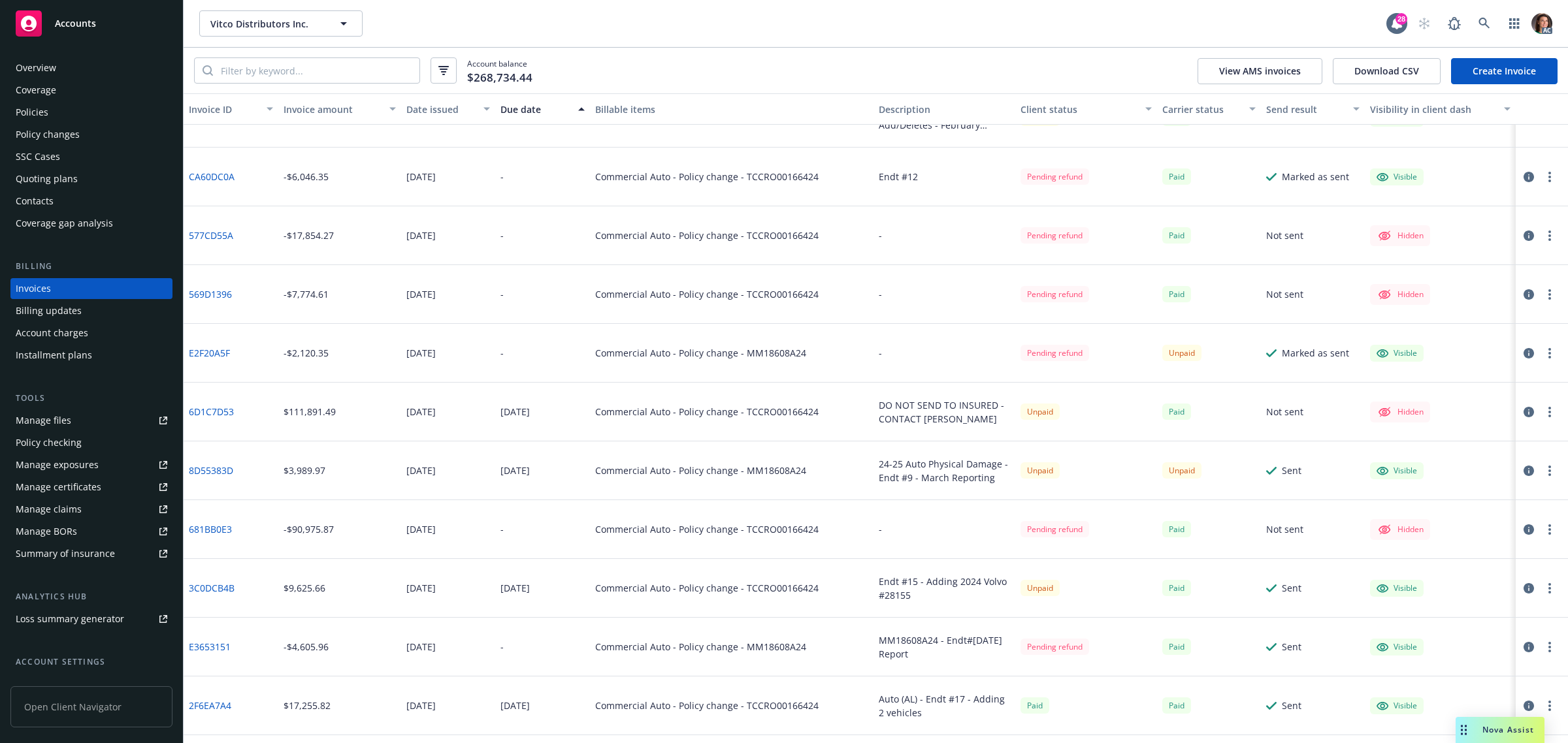
click at [1524, 177] on icon "button" at bounding box center [1529, 176] width 10 height 10
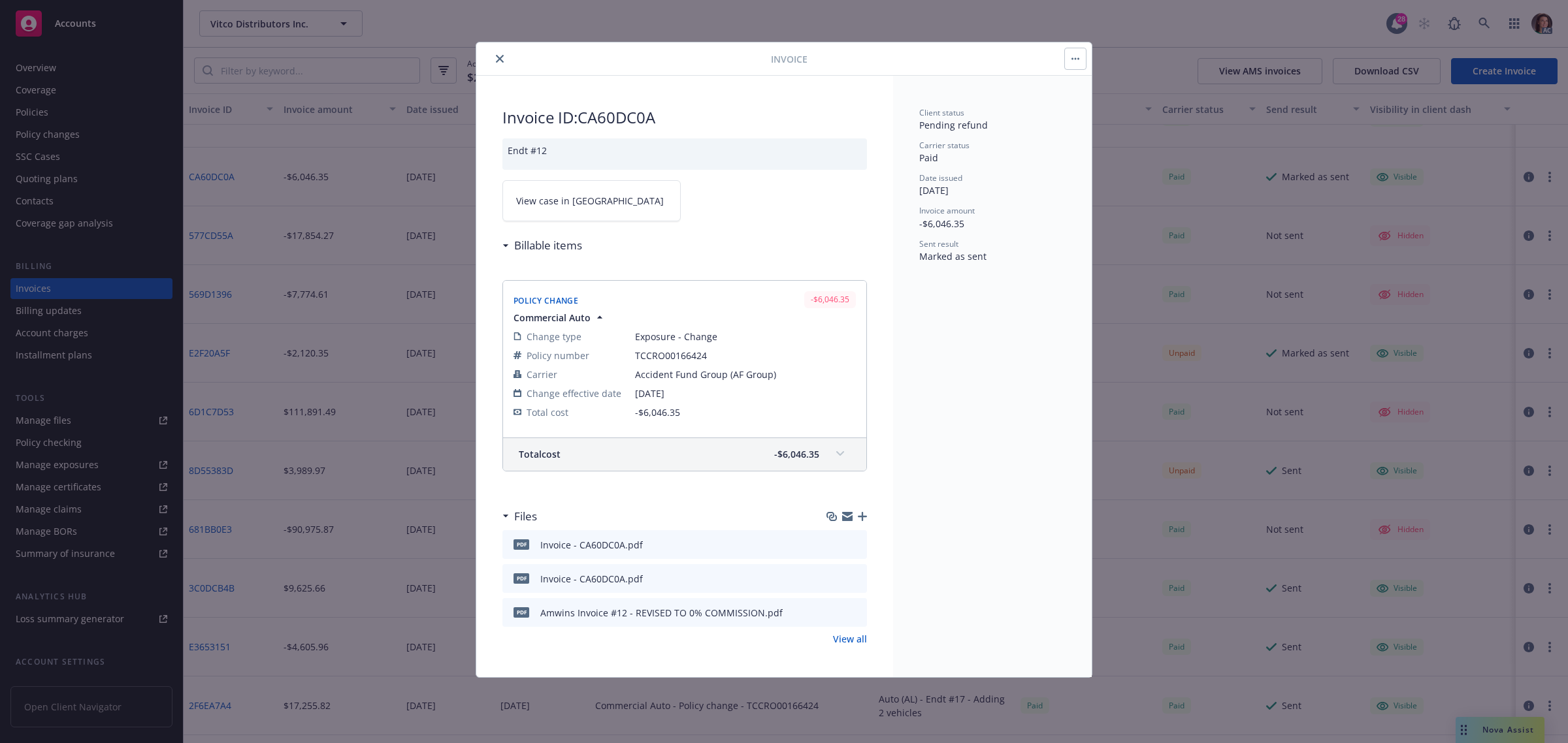
click at [558, 191] on link "View case in SSC" at bounding box center [591, 201] width 178 height 41
click at [500, 53] on button "close" at bounding box center [500, 59] width 16 height 16
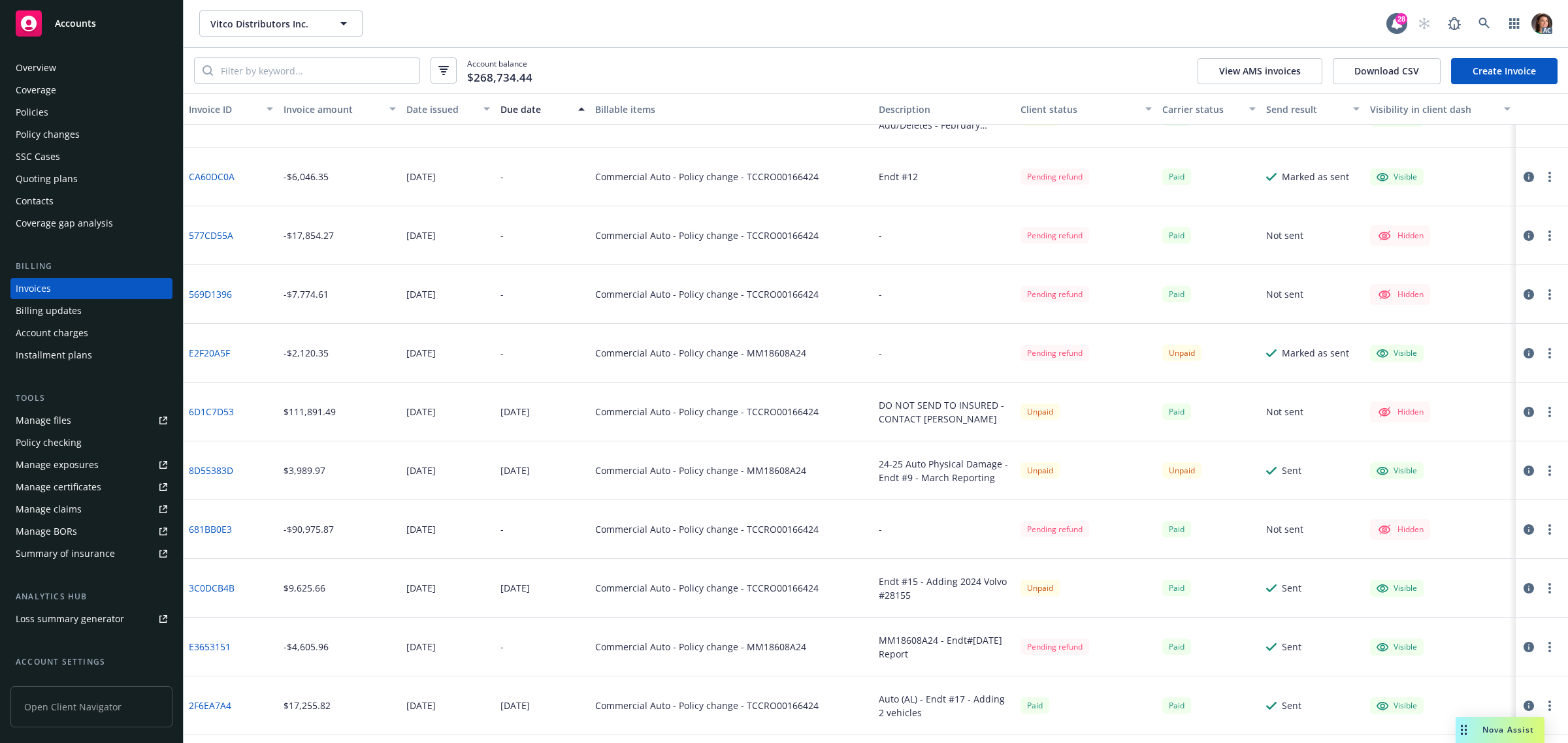
click at [1524, 354] on icon "button" at bounding box center [1529, 353] width 10 height 10
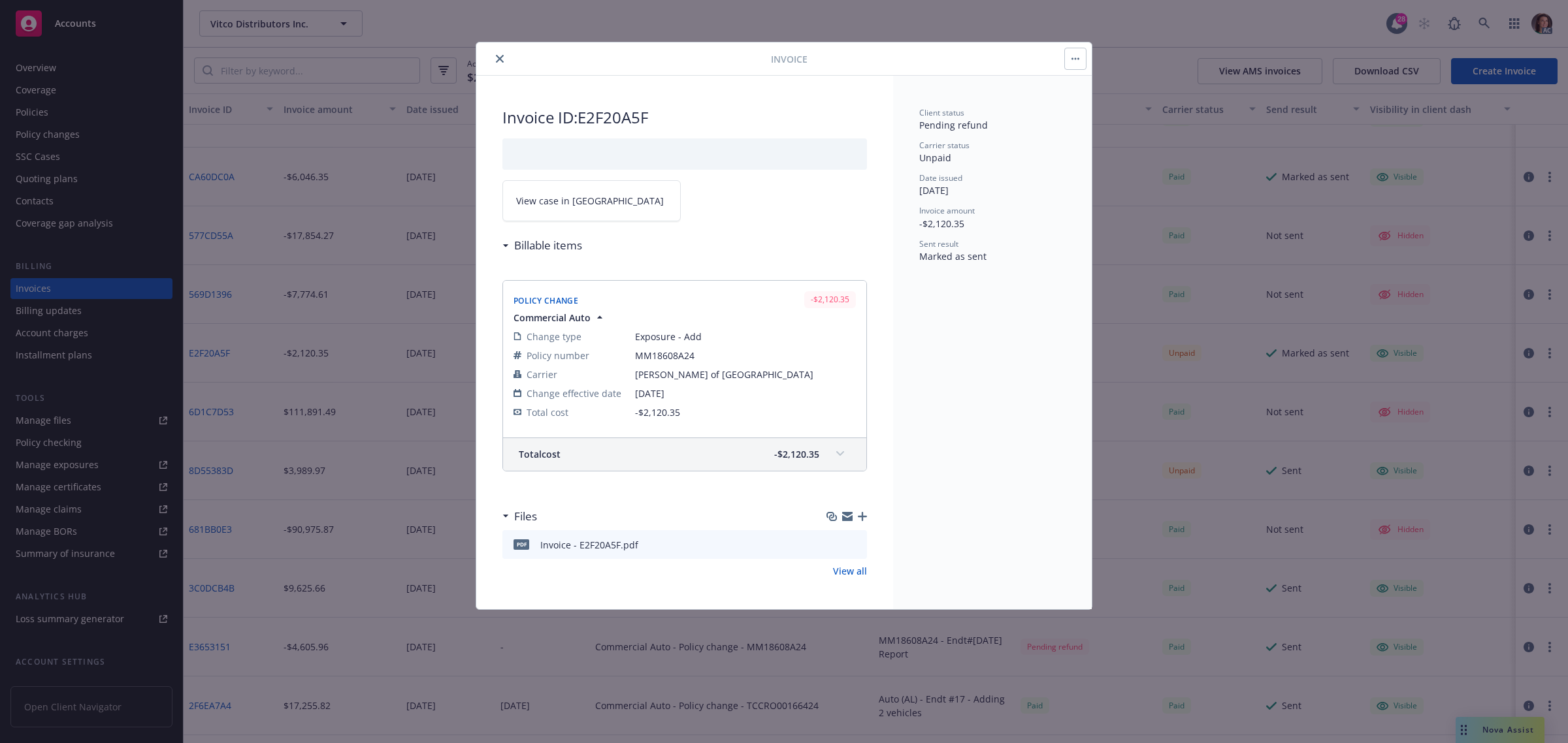
click at [537, 199] on span "View case in SSC" at bounding box center [590, 201] width 148 height 14
click at [500, 60] on icon "close" at bounding box center [500, 59] width 7 height 7
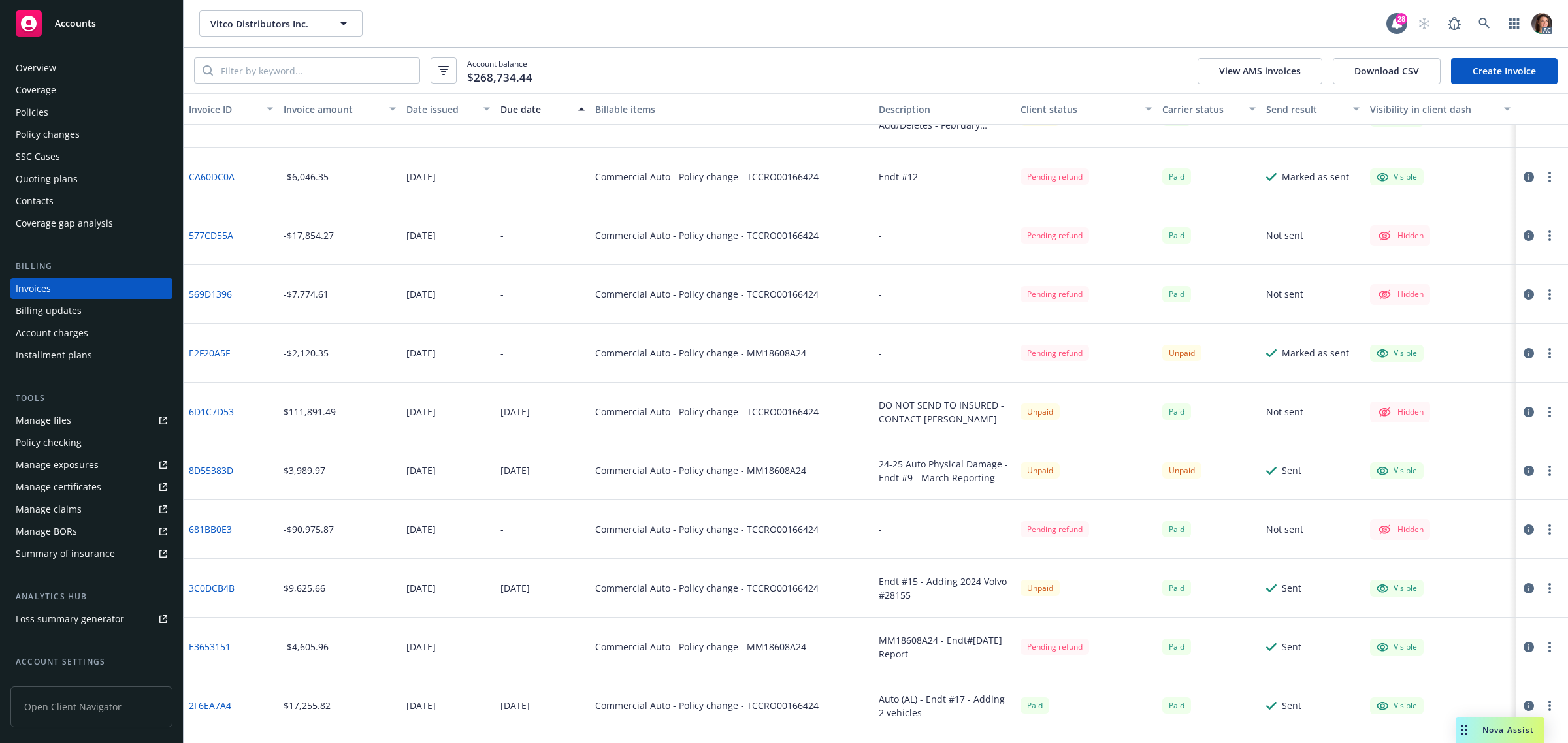
click at [1524, 296] on icon "button" at bounding box center [1529, 294] width 10 height 10
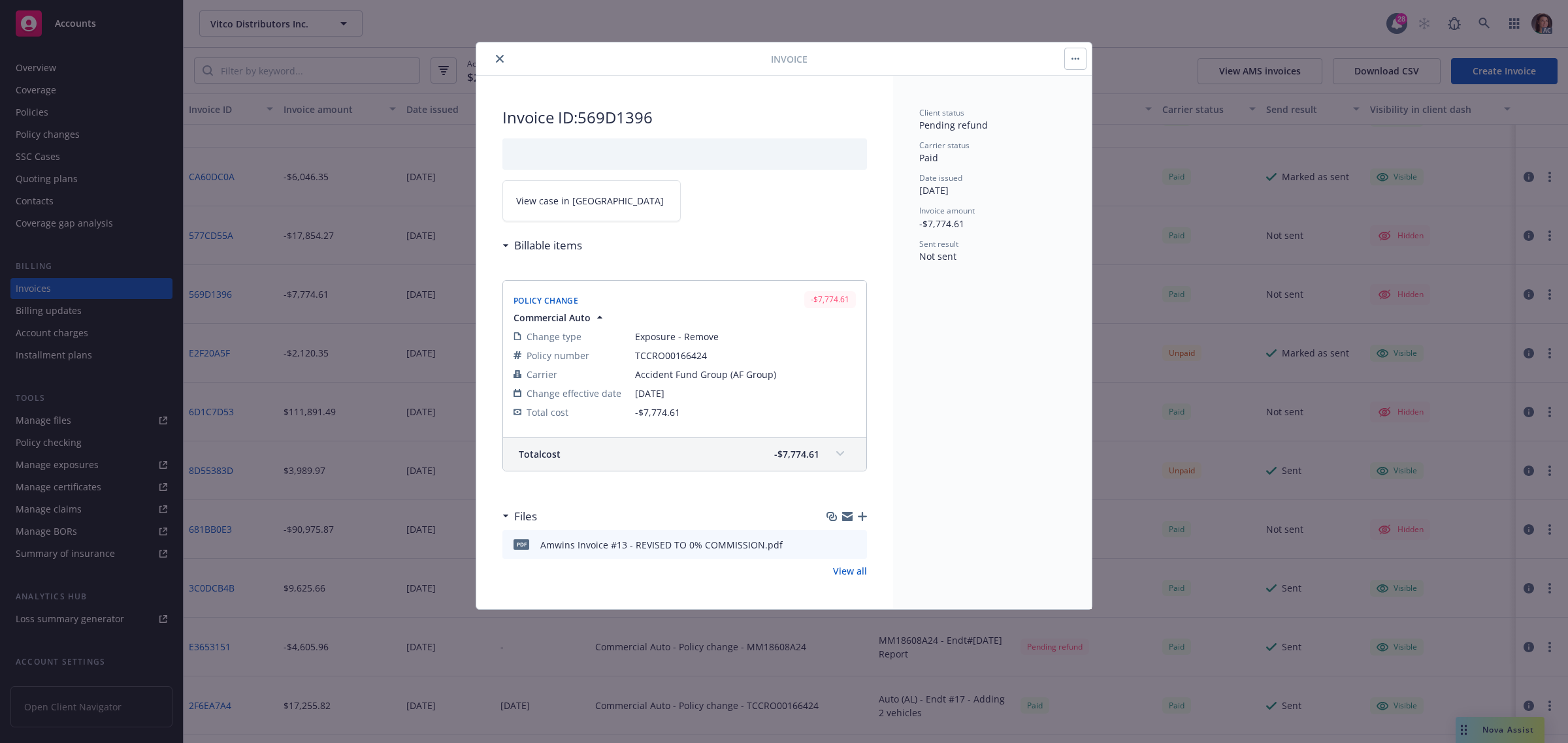
click at [600, 201] on link "View case in SSC" at bounding box center [591, 201] width 178 height 41
click at [503, 59] on icon "close" at bounding box center [500, 59] width 7 height 7
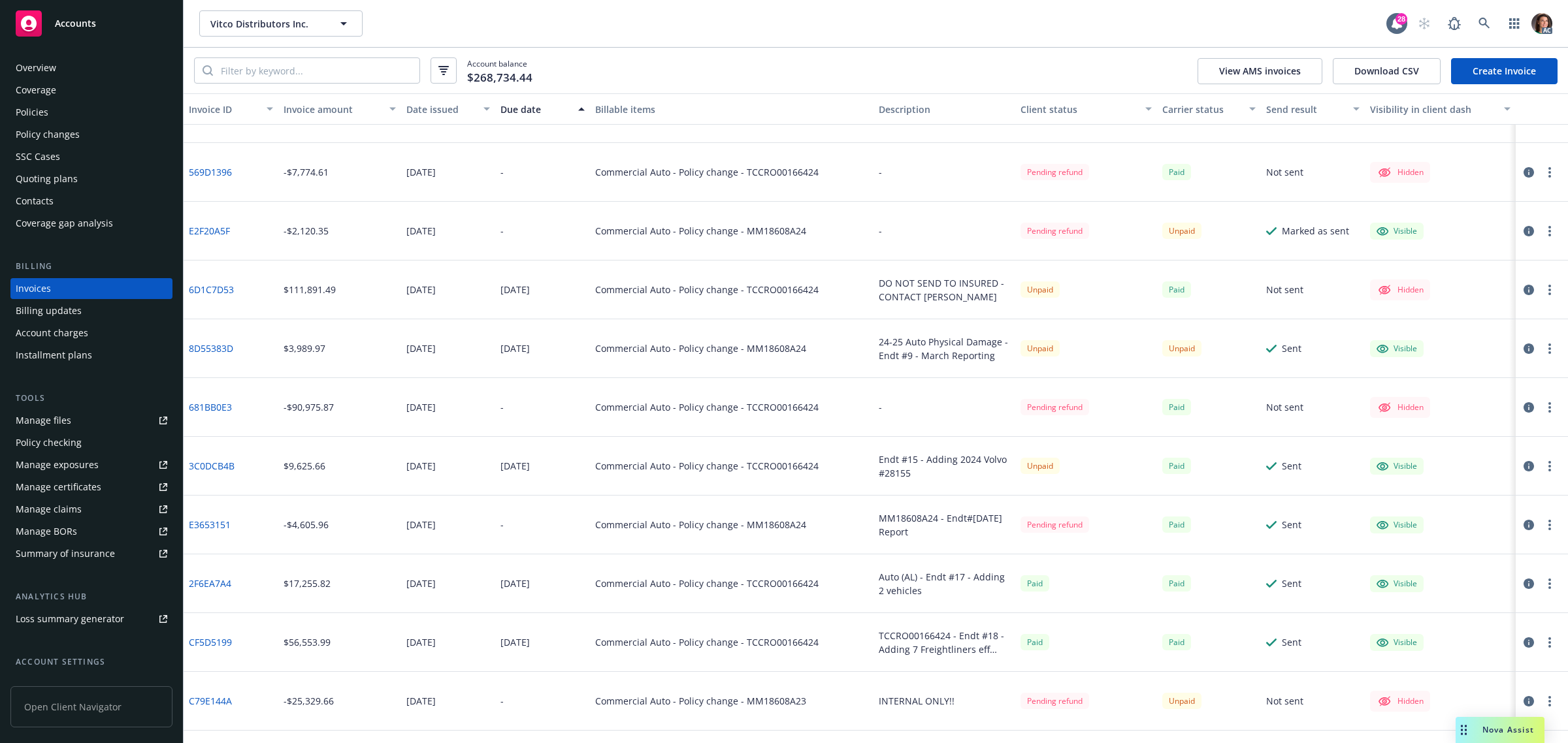
scroll to position [4367, 0]
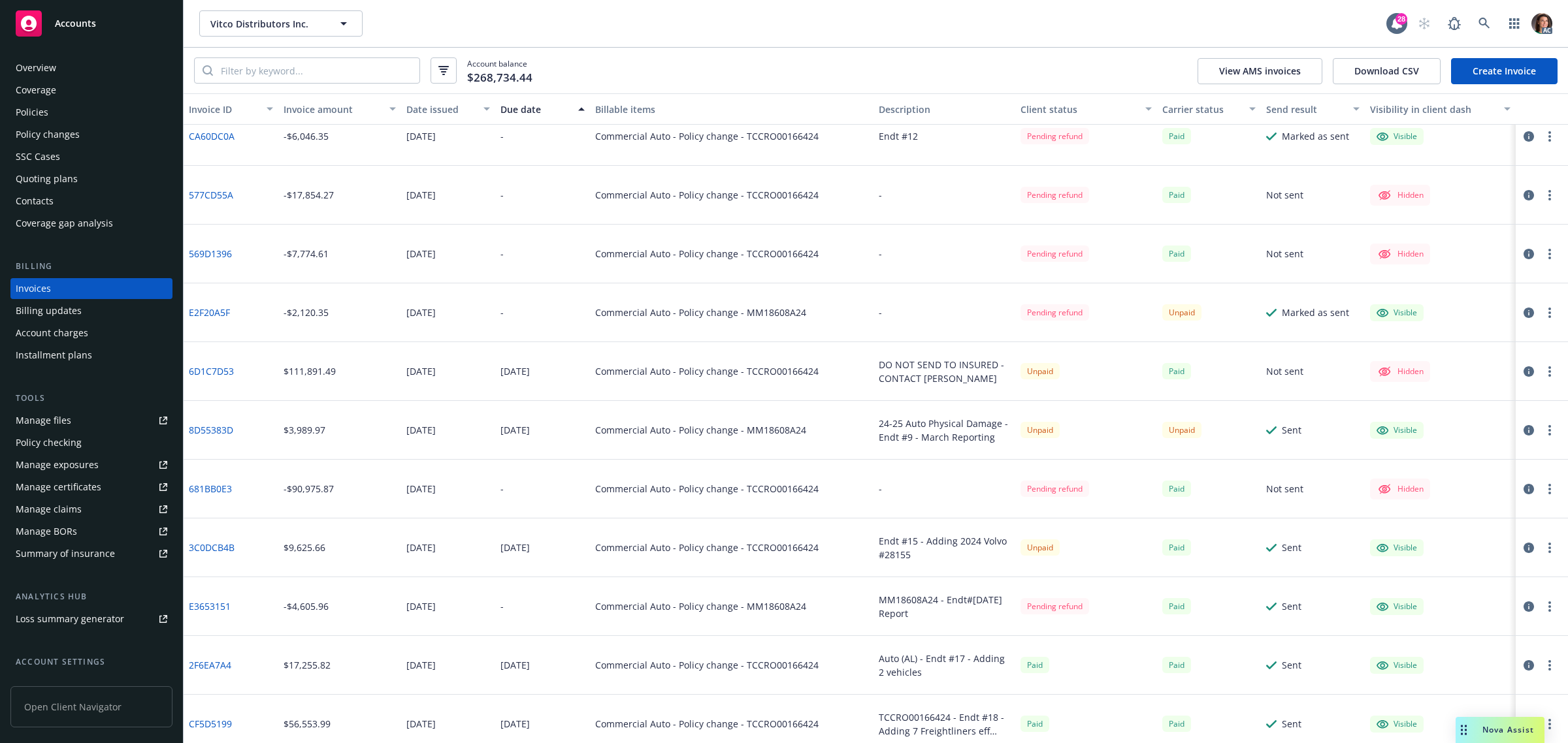
click at [1524, 429] on icon "button" at bounding box center [1529, 429] width 10 height 10
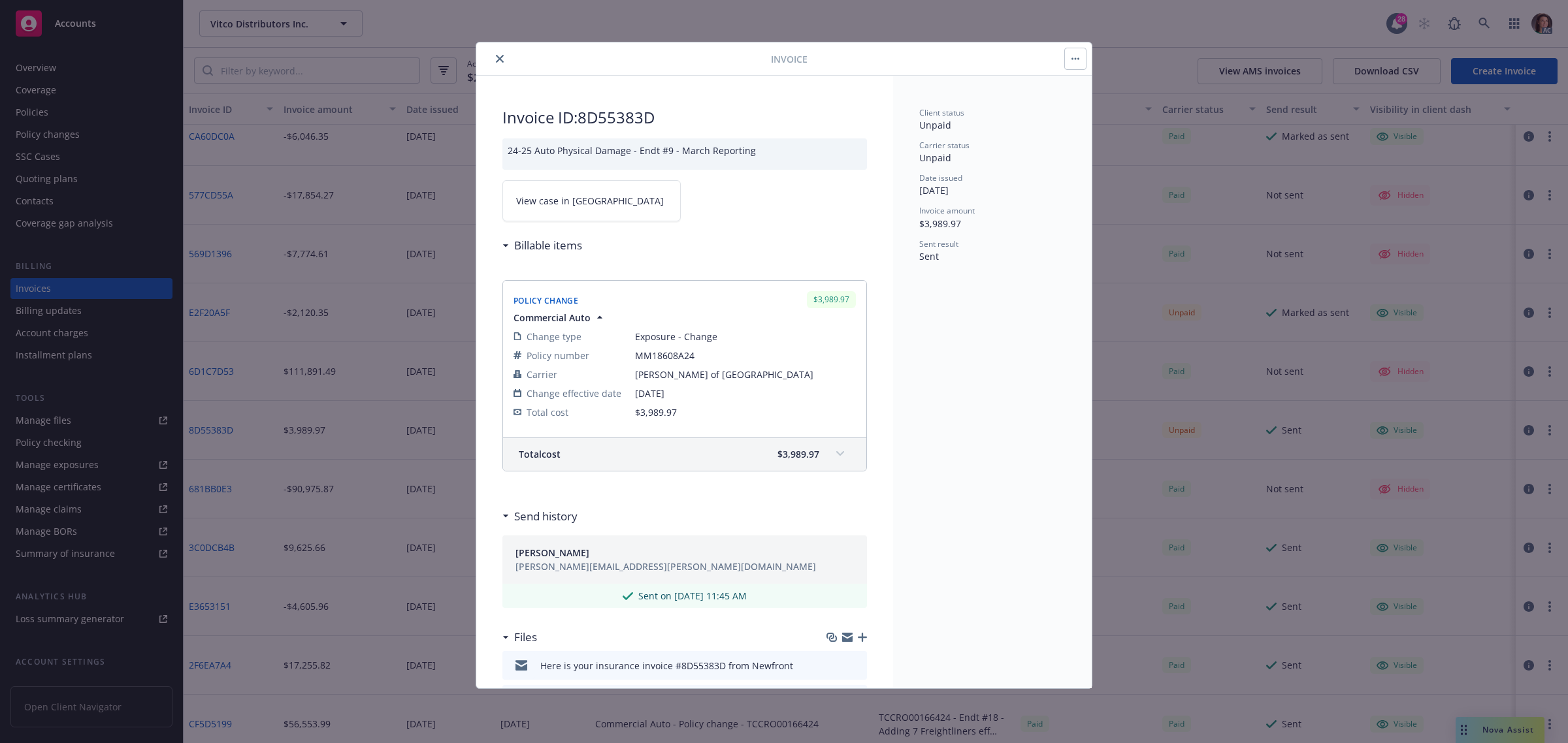
click at [591, 197] on link "View case in SSC" at bounding box center [591, 201] width 178 height 41
click at [497, 60] on icon "close" at bounding box center [500, 59] width 7 height 7
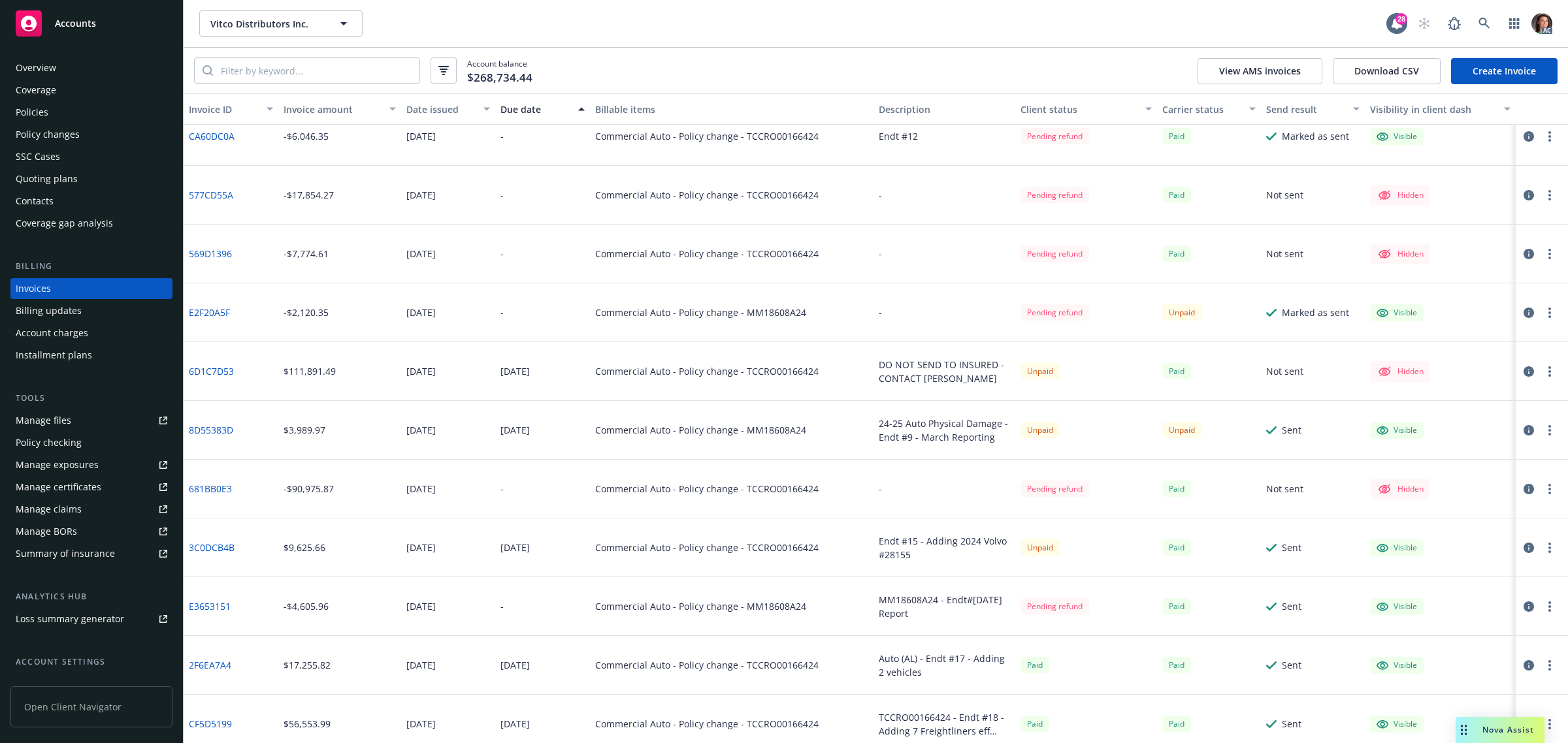
click at [1521, 601] on button "button" at bounding box center [1529, 607] width 16 height 16
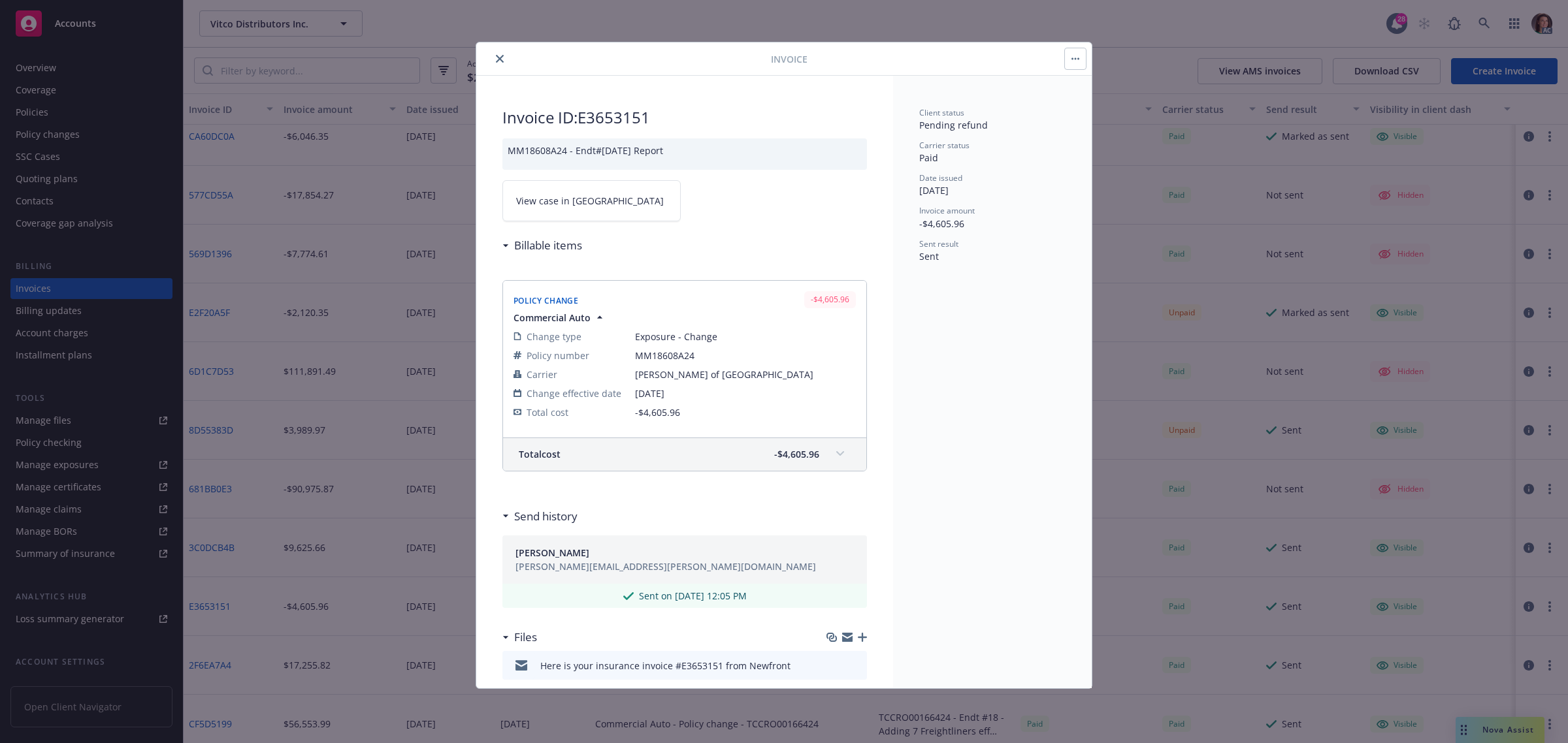
click at [577, 199] on span "View case in SSC" at bounding box center [590, 201] width 148 height 14
click at [501, 59] on icon "close" at bounding box center [500, 59] width 7 height 7
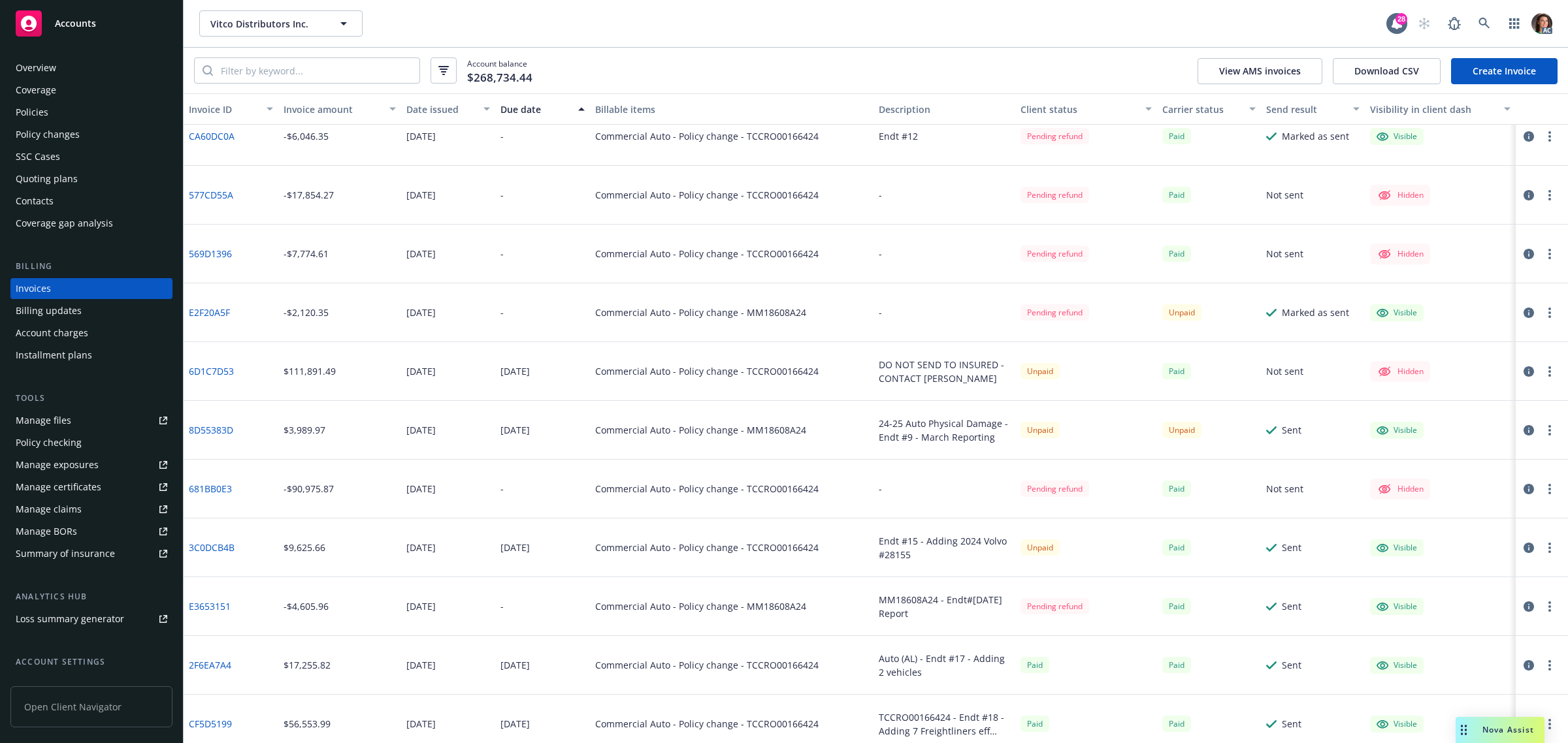
click at [1524, 546] on icon "button" at bounding box center [1529, 547] width 10 height 10
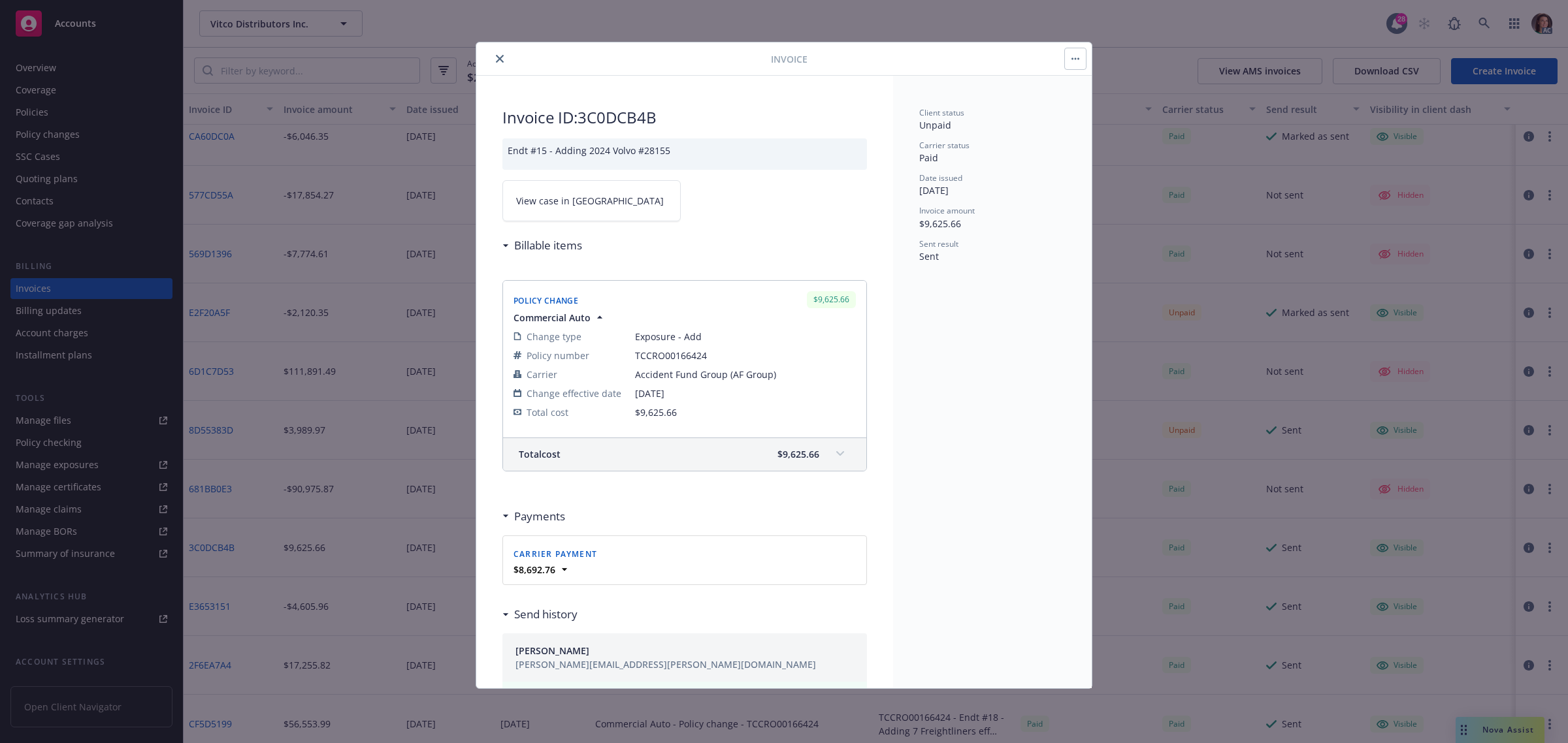
click at [586, 207] on link "View case in SSC" at bounding box center [591, 201] width 178 height 41
click at [504, 56] on button "close" at bounding box center [500, 59] width 16 height 16
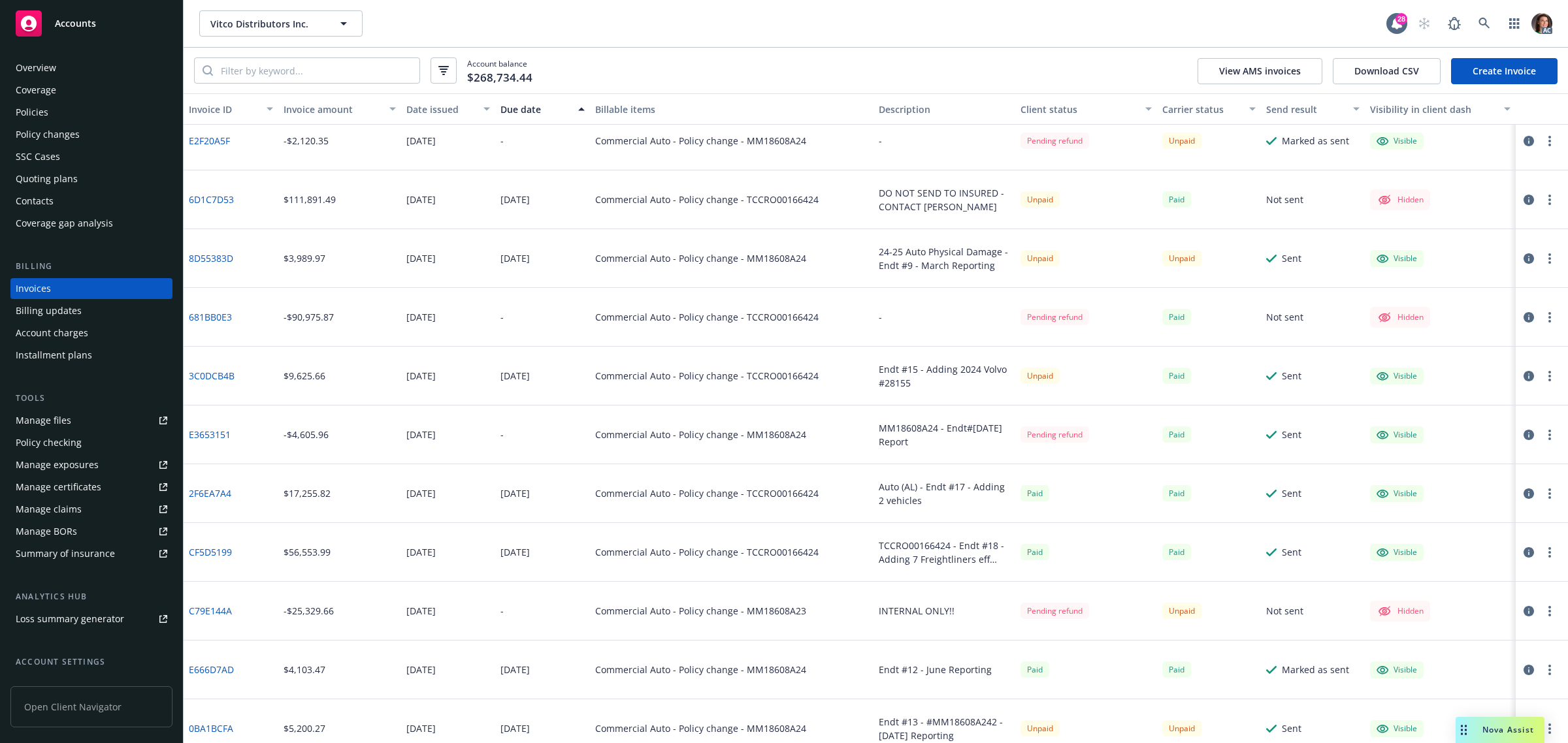
scroll to position [4612, 0]
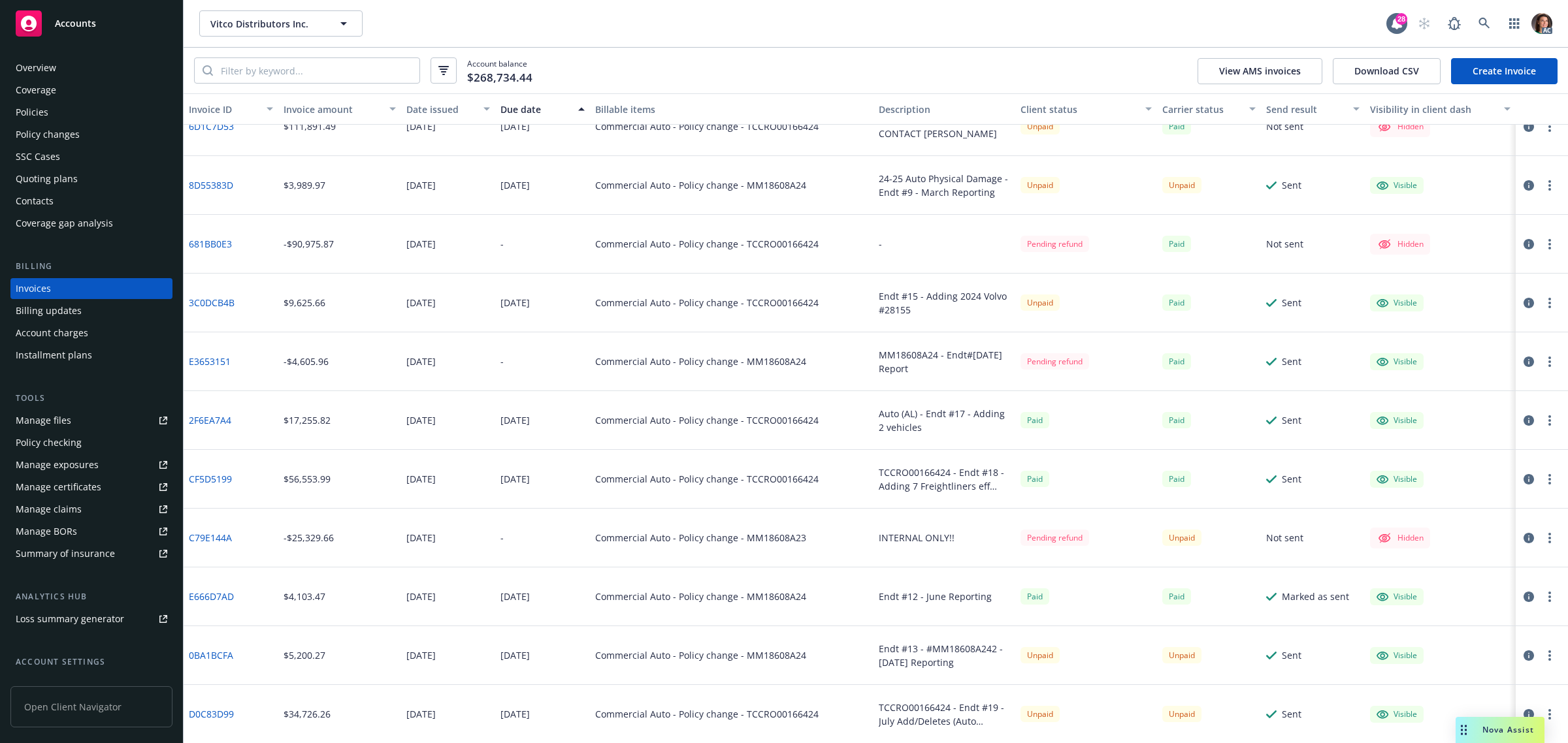
click at [219, 536] on link "C79E144A" at bounding box center [210, 538] width 43 height 14
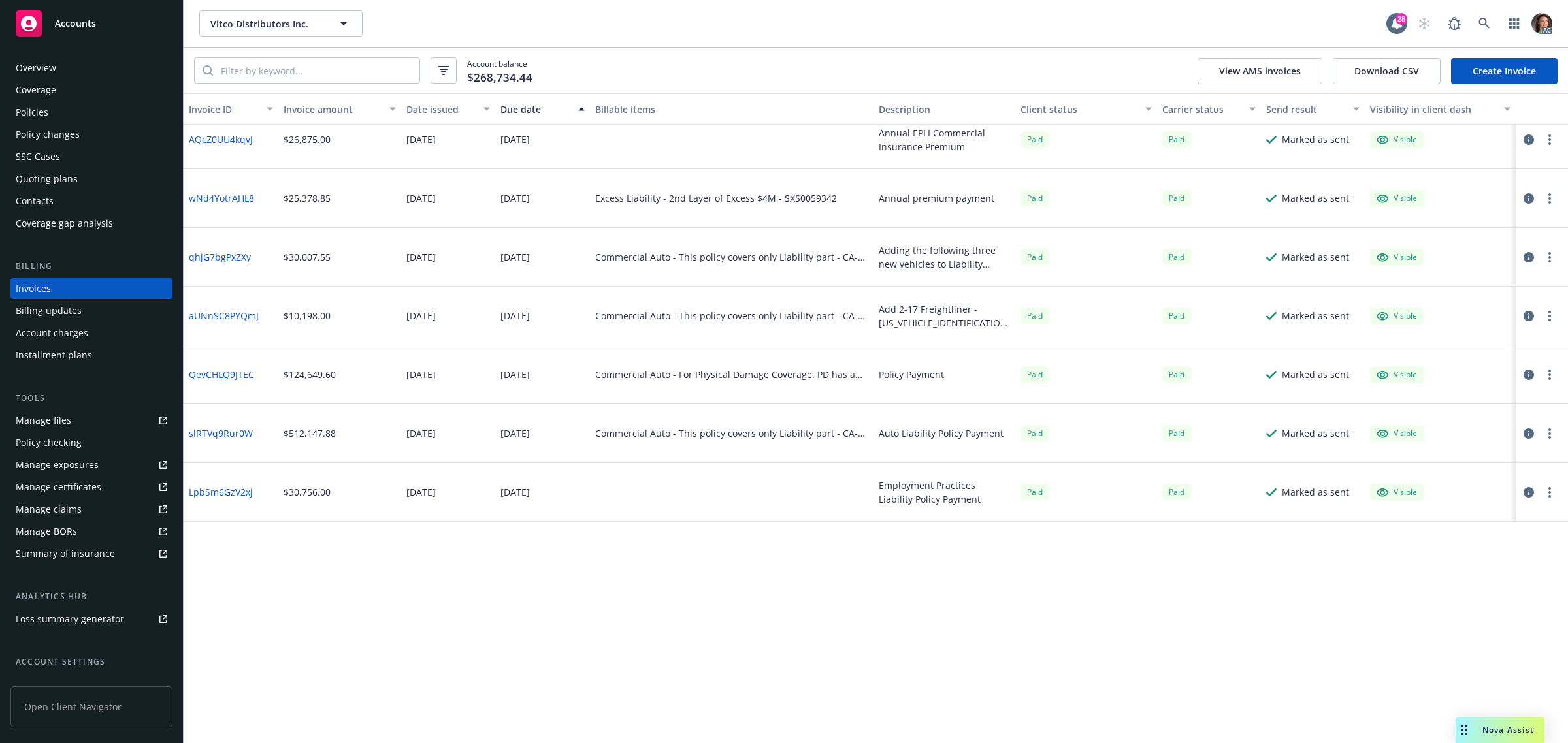
scroll to position [0, 0]
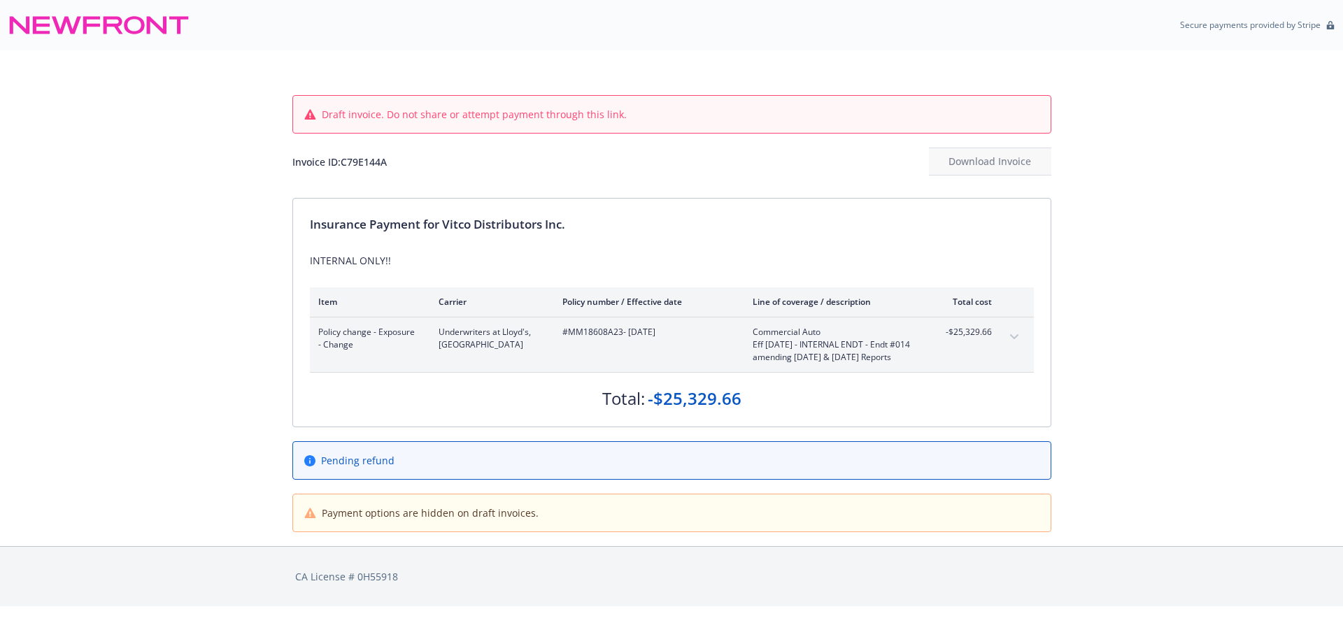
click at [1016, 335] on icon "expand content" at bounding box center [1014, 337] width 8 height 6
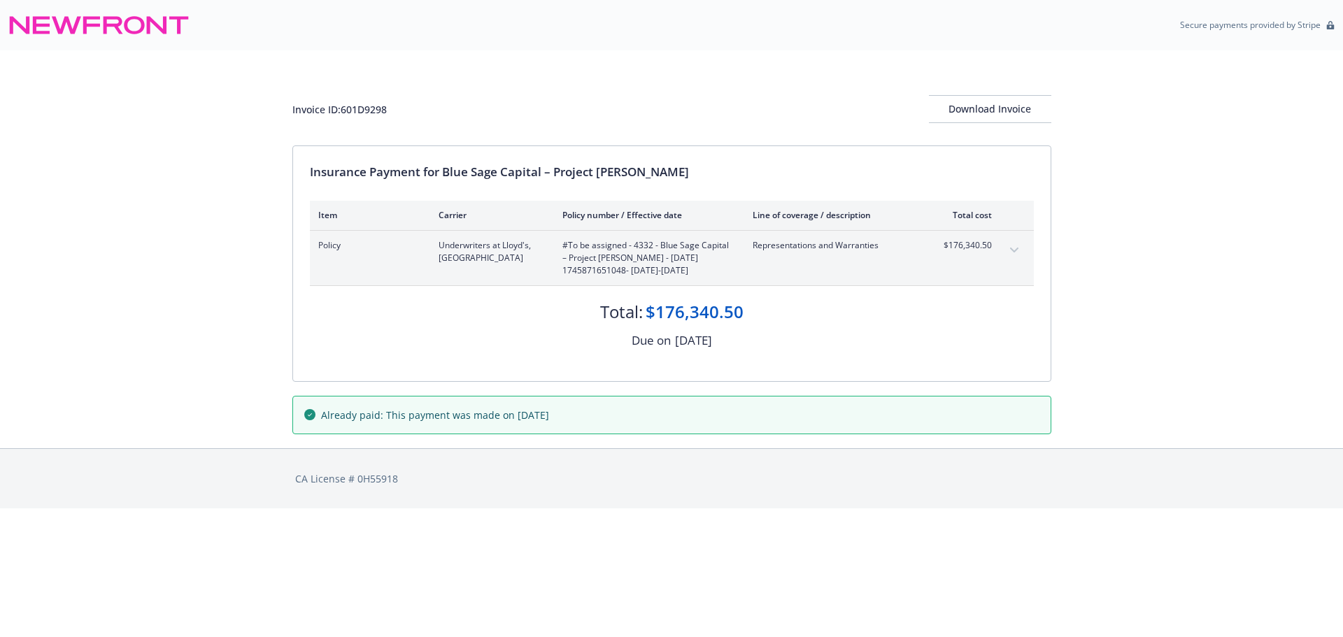
click at [1017, 250] on icon "expand content" at bounding box center [1014, 250] width 8 height 5
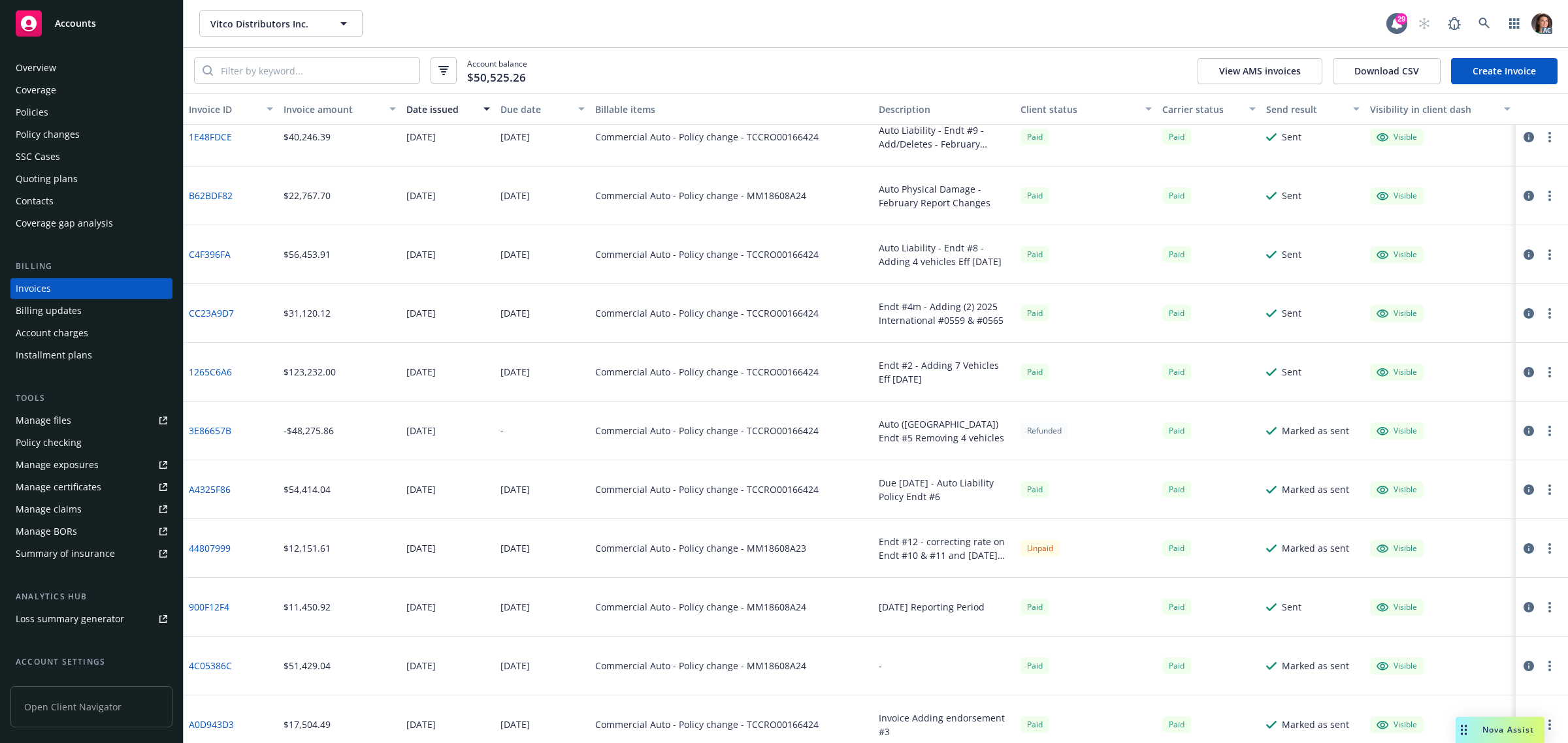
scroll to position [898, 0]
click at [219, 544] on link "44807999" at bounding box center [209, 549] width 42 height 14
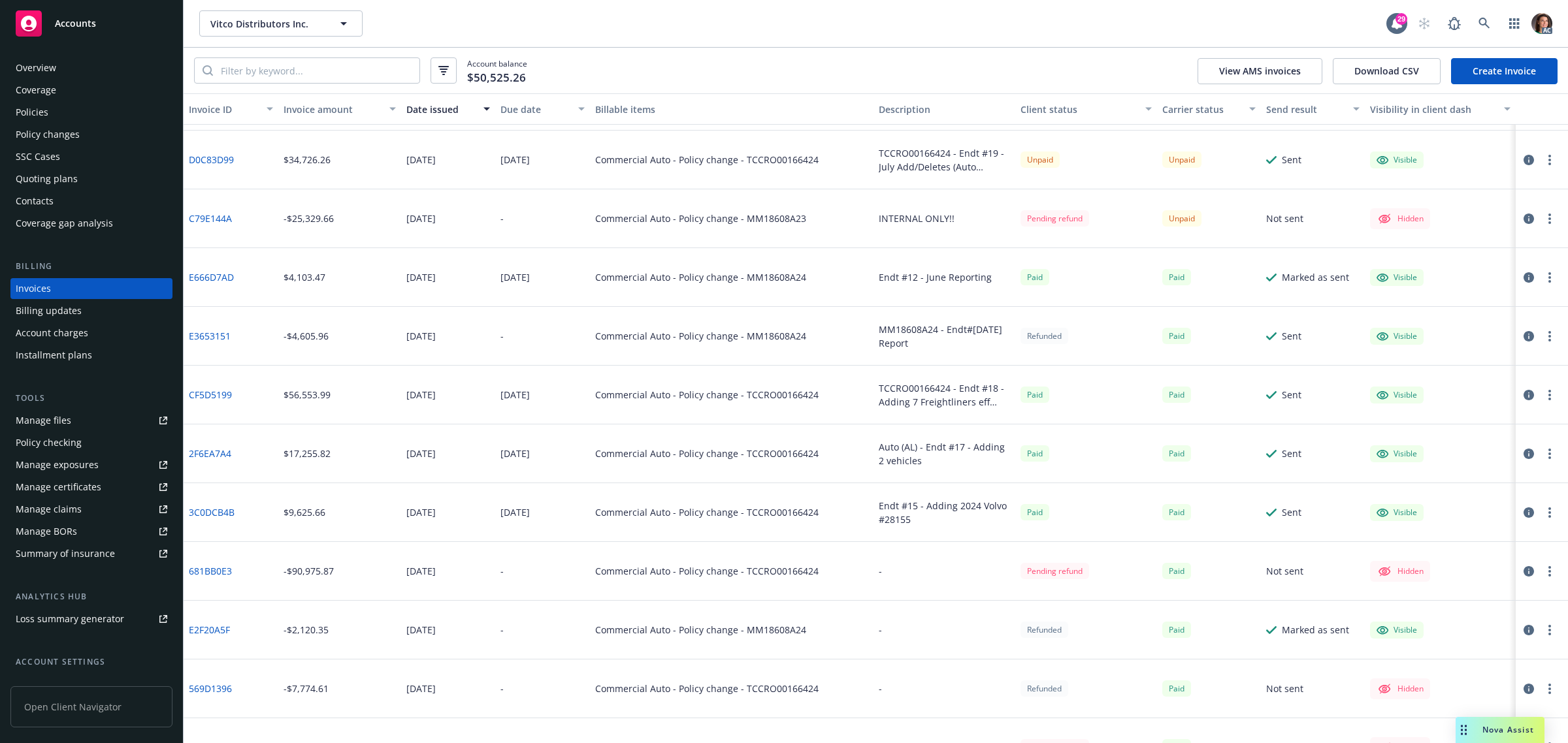
scroll to position [81, 0]
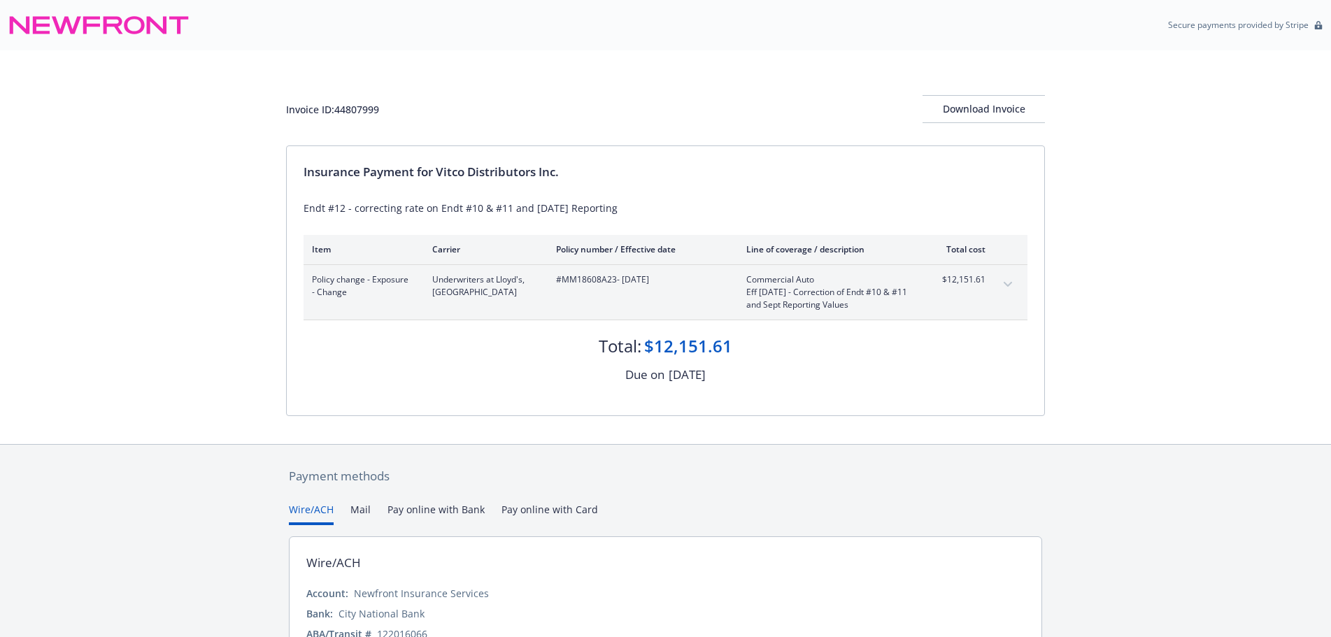
click at [1009, 283] on icon "expand content" at bounding box center [1008, 285] width 8 height 6
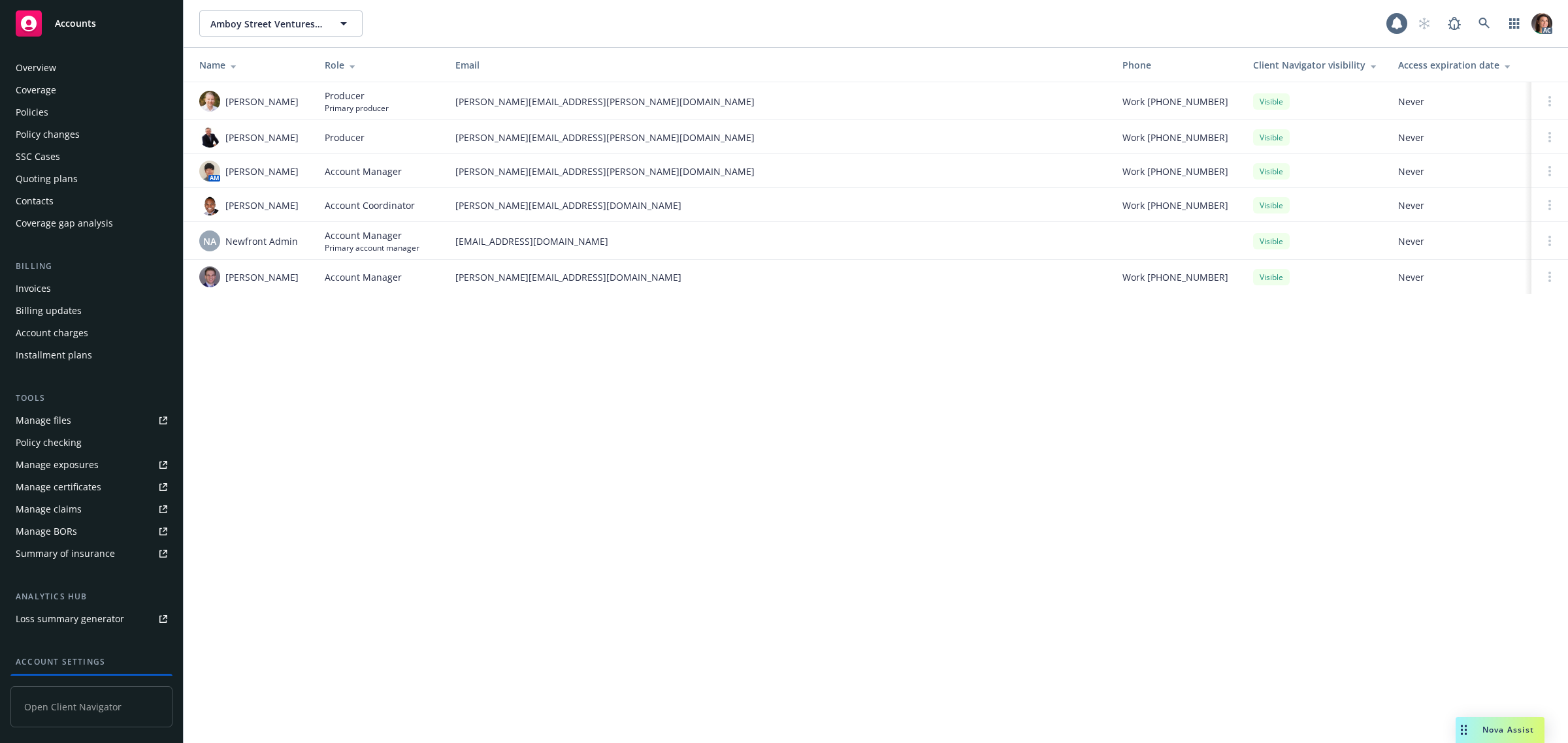
scroll to position [106, 0]
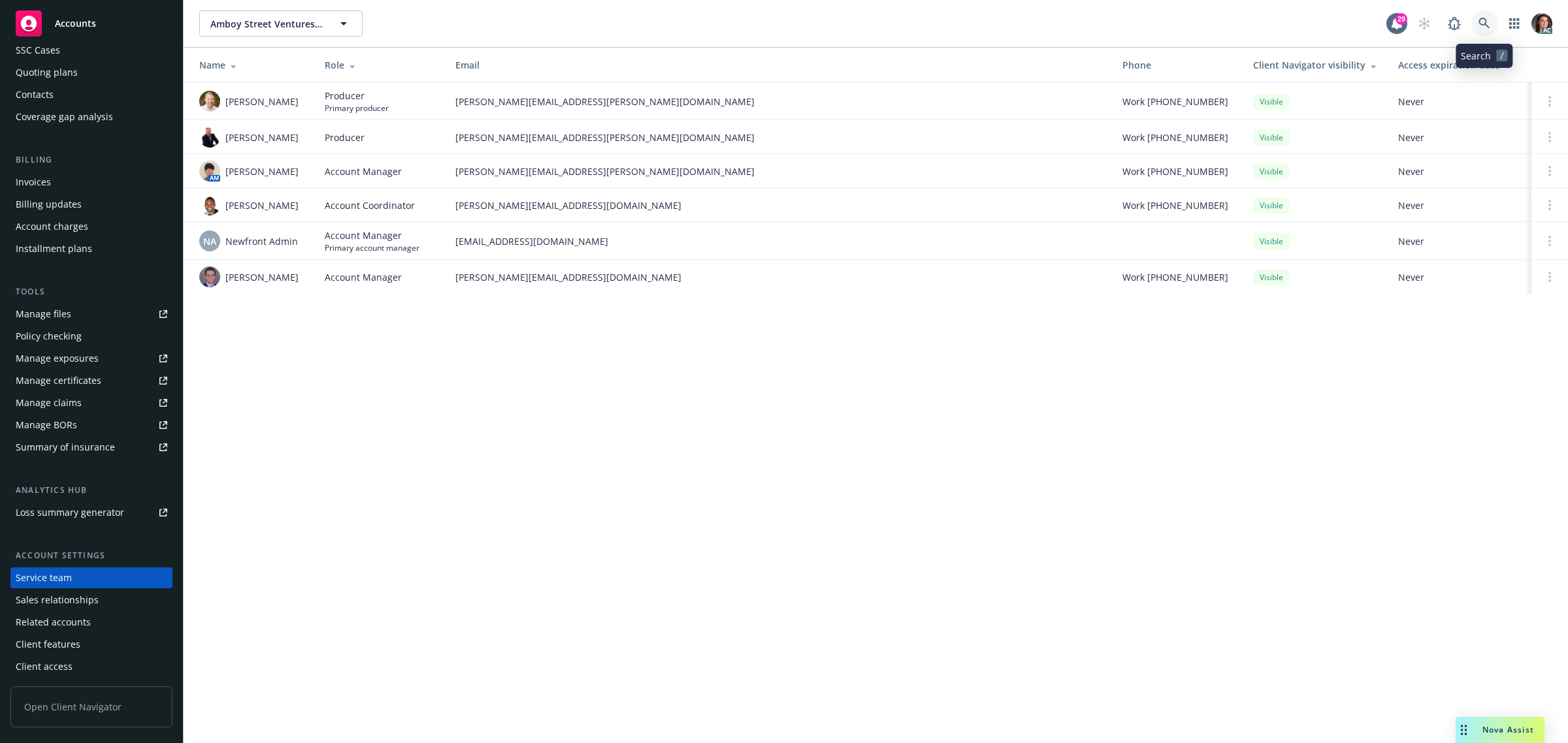
click at [1490, 20] on link at bounding box center [1485, 23] width 26 height 26
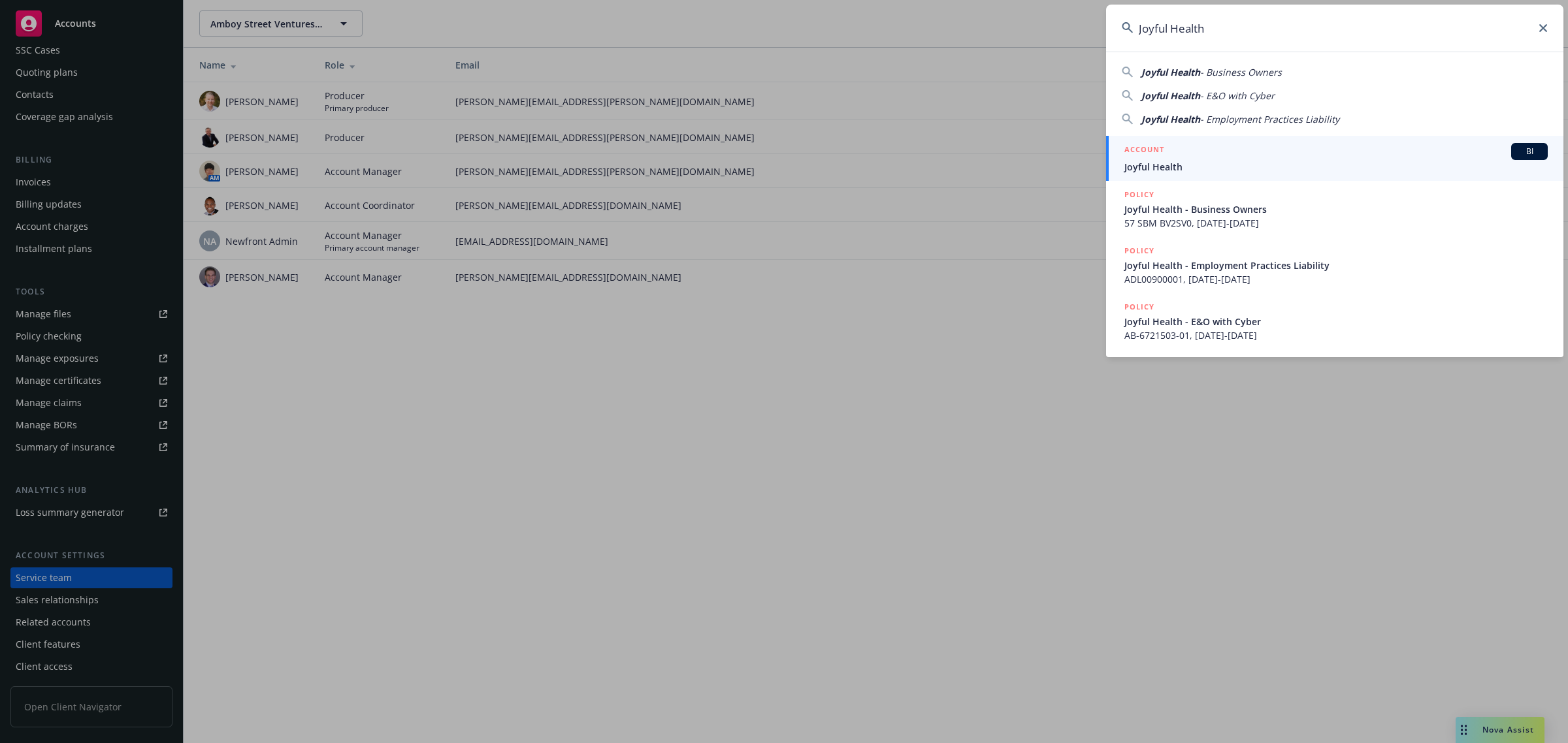
type input "Joyful Health"
click at [1150, 163] on span "Joyful Health" at bounding box center [1335, 166] width 423 height 14
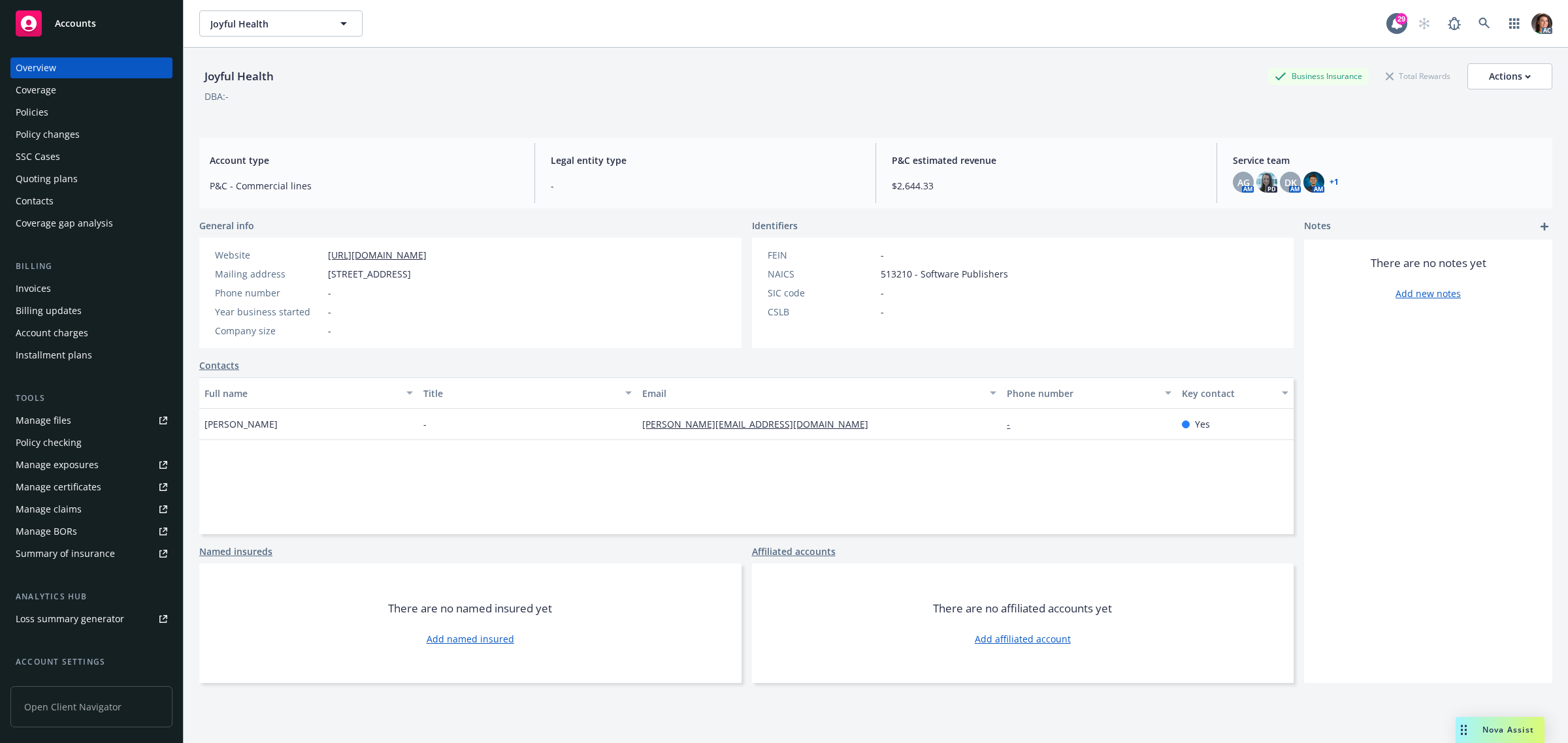
click at [1330, 178] on link "+ 1" at bounding box center [1335, 182] width 9 height 7
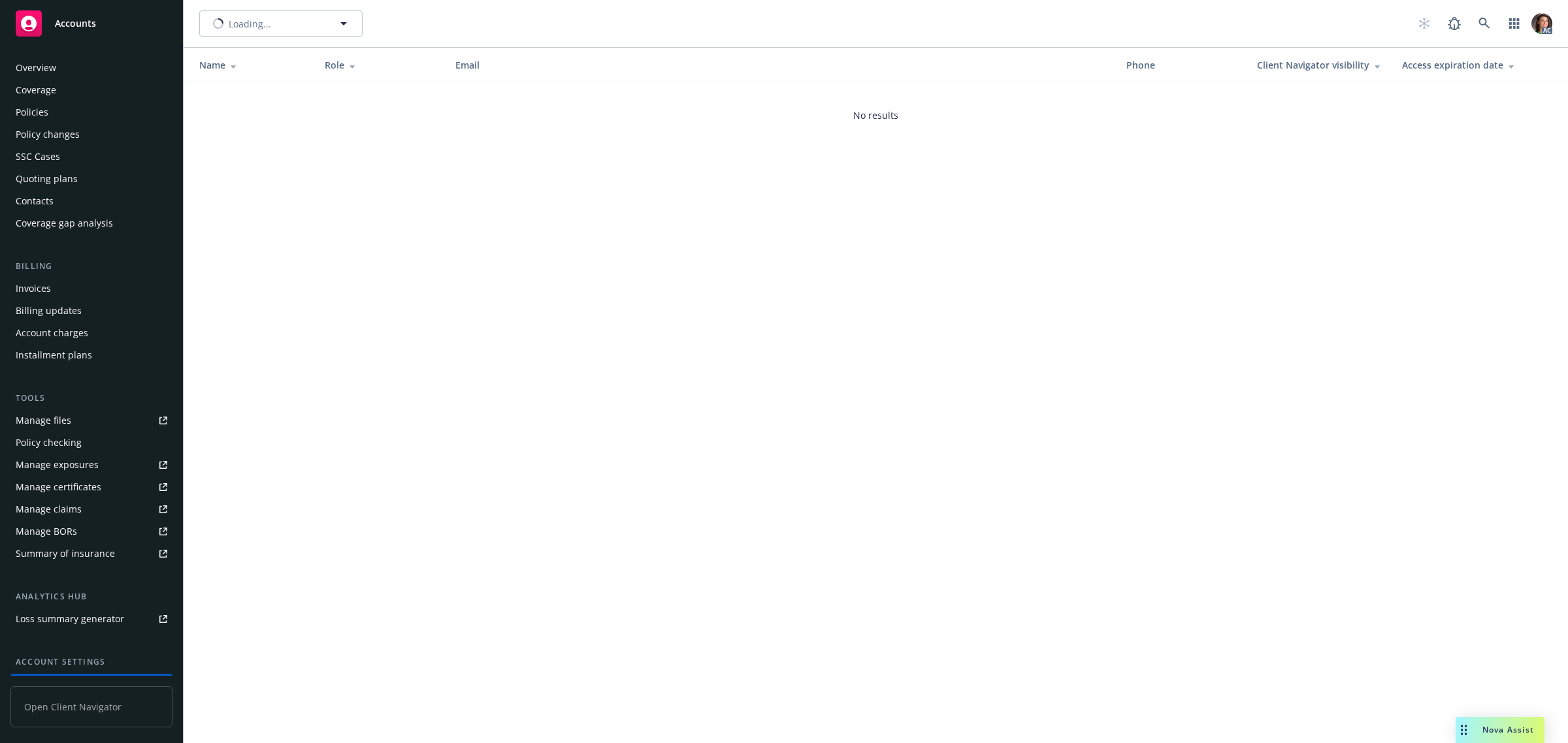
scroll to position [106, 0]
